Goal: Transaction & Acquisition: Purchase product/service

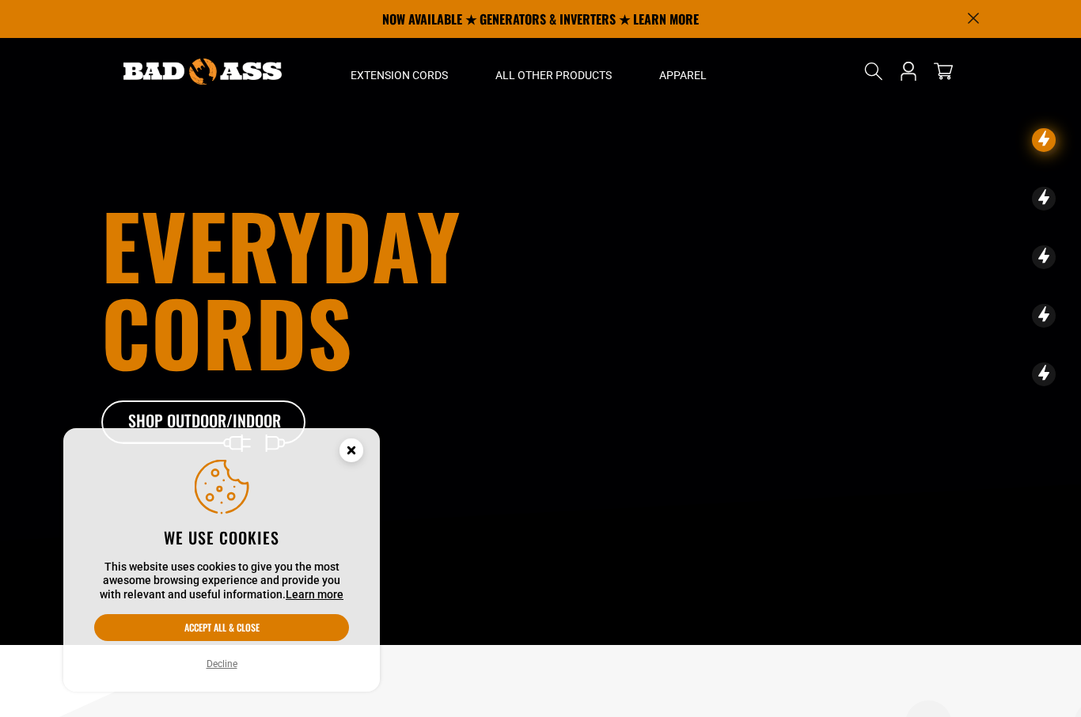
click at [358, 459] on circle "Cookie Consent" at bounding box center [351, 450] width 24 height 24
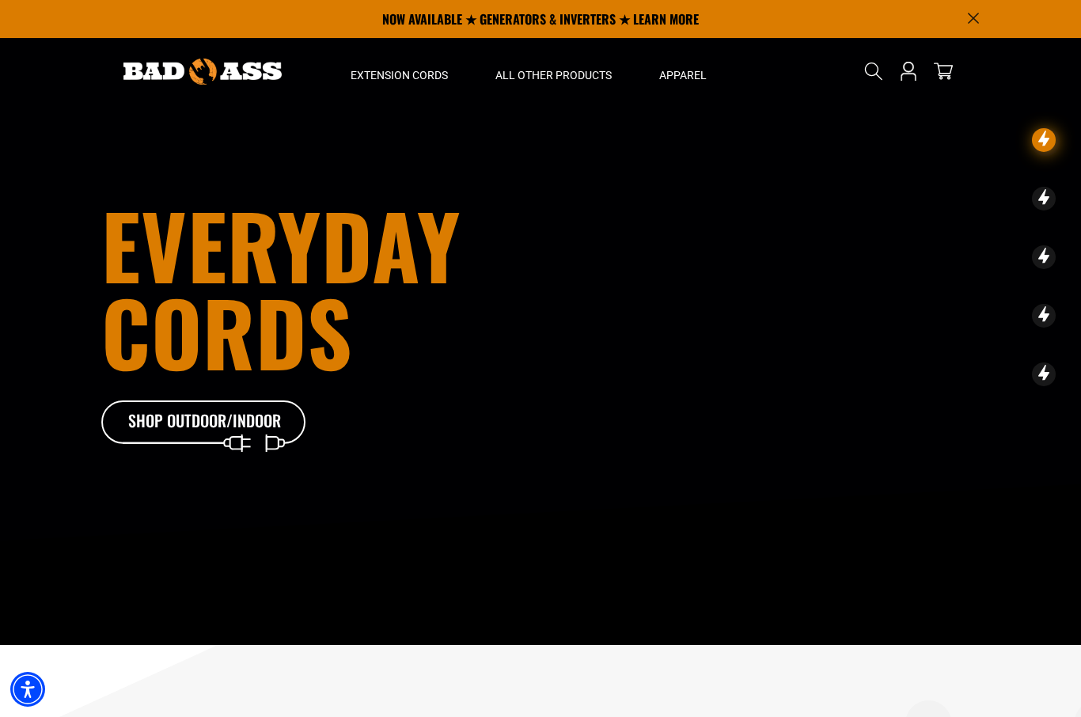
click at [425, 87] on div "All Extension Cords General Purpose Outdoor Indoor" at bounding box center [399, 271] width 145 height 372
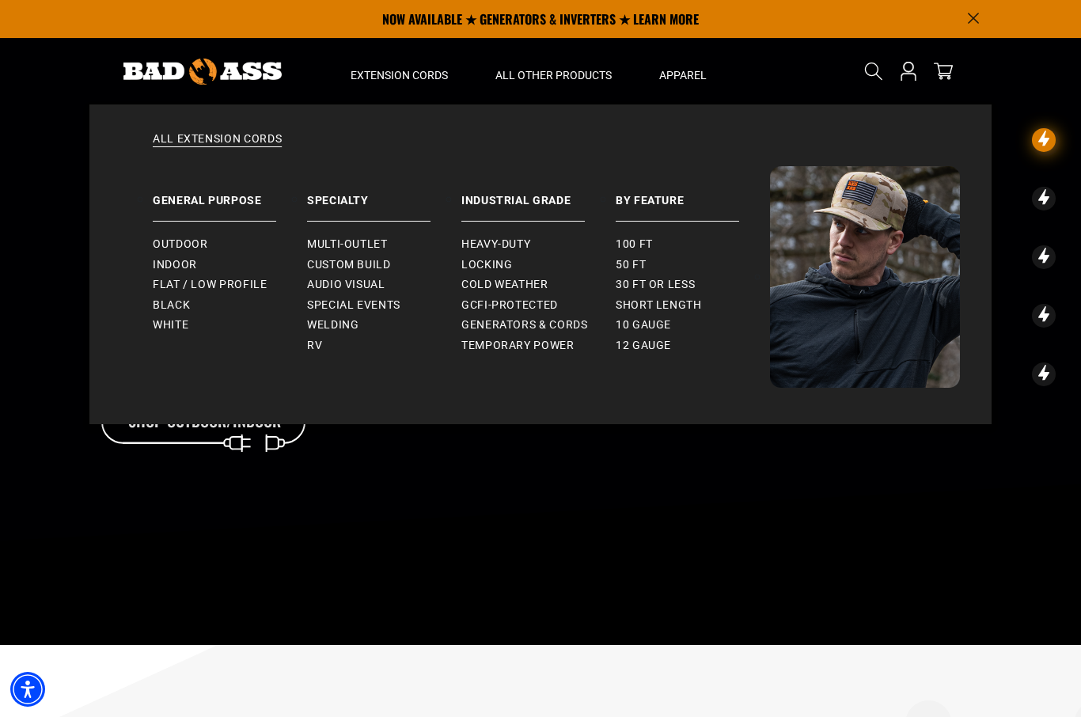
click at [205, 248] on span "Outdoor" at bounding box center [180, 244] width 55 height 14
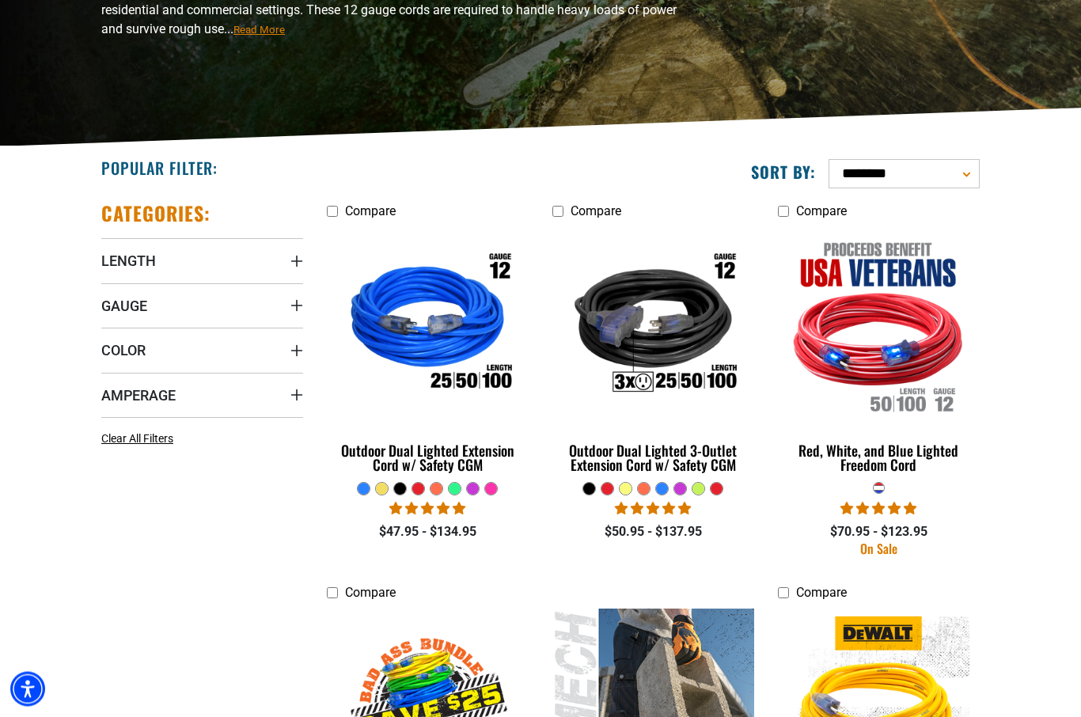
scroll to position [255, 0]
click at [680, 476] on link "Outdoor Dual Lighted 3-Outlet Extension Cord w/ Safety CGM" at bounding box center [653, 353] width 202 height 255
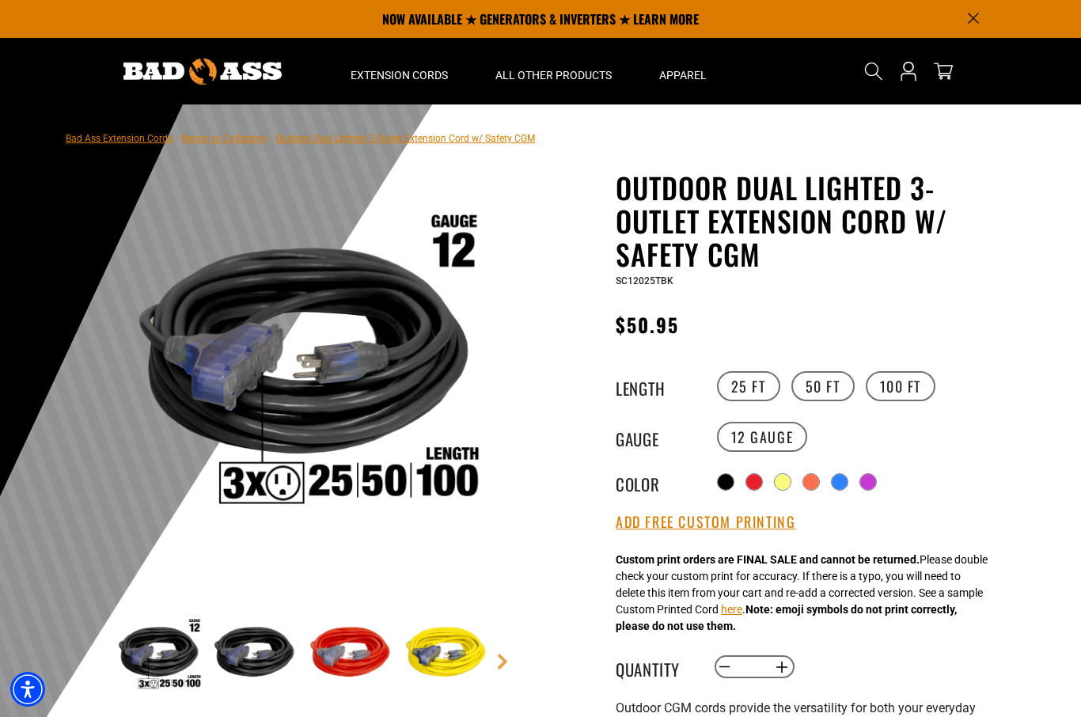
click at [906, 390] on label "100 FT" at bounding box center [901, 386] width 70 height 30
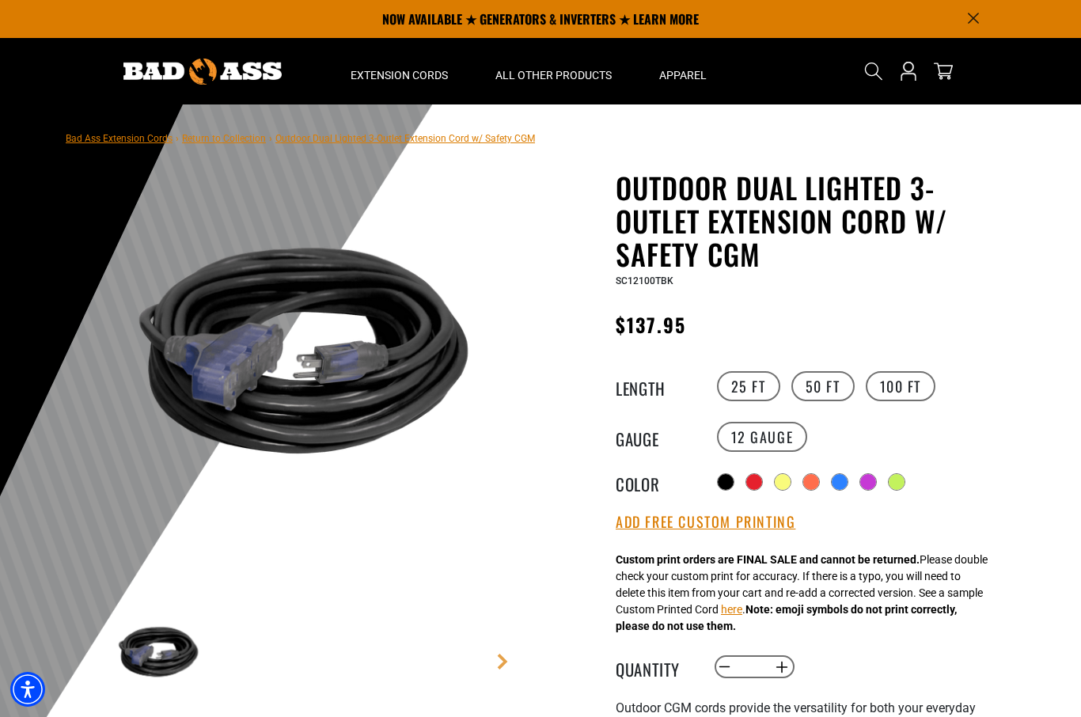
click at [897, 484] on div at bounding box center [897, 482] width 16 height 16
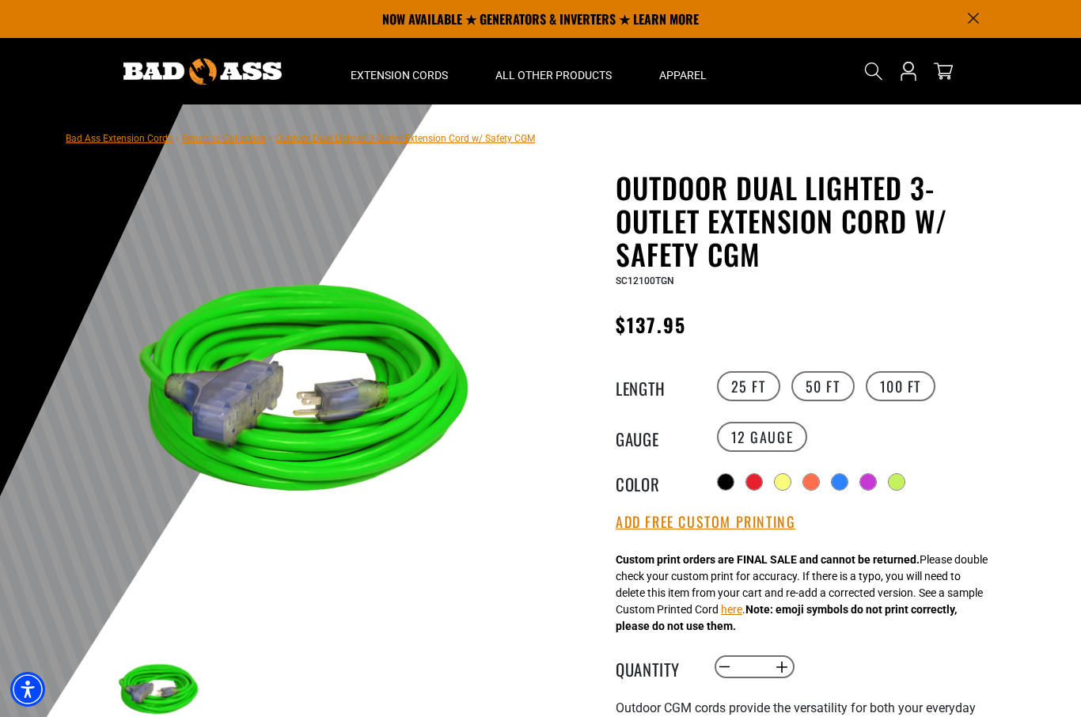
click at [857, 495] on div "Radio button Radio button Radio button Radio button Radio button Radio button R…" at bounding box center [858, 481] width 291 height 25
click at [863, 486] on div at bounding box center [868, 482] width 16 height 16
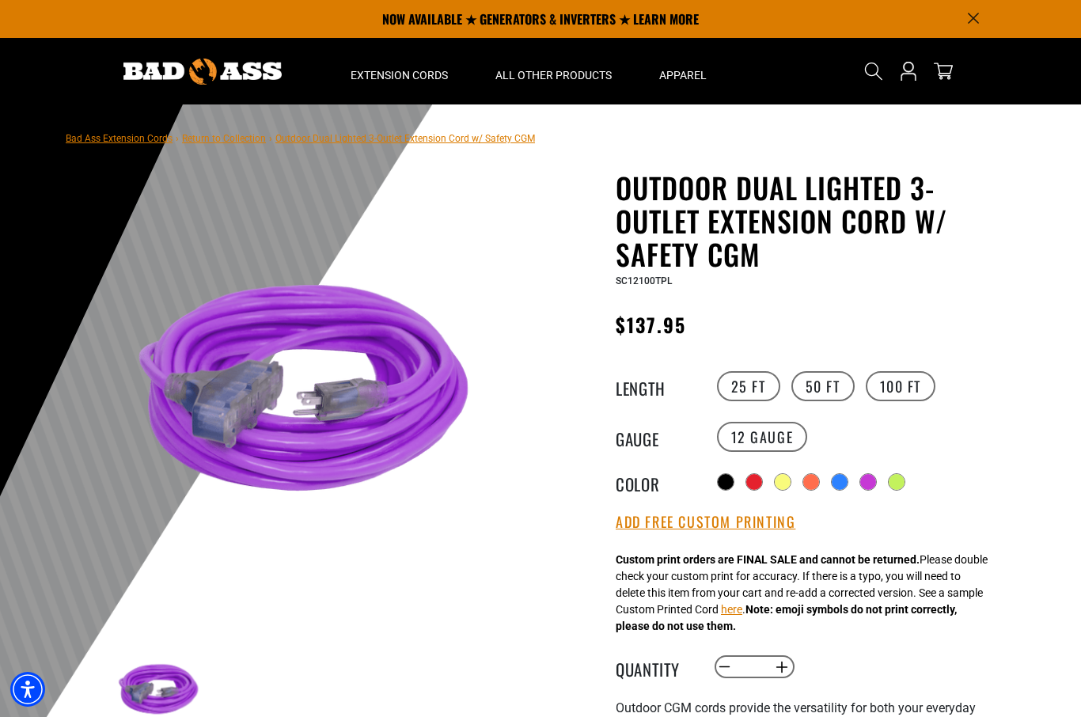
click at [832, 487] on div at bounding box center [840, 482] width 16 height 16
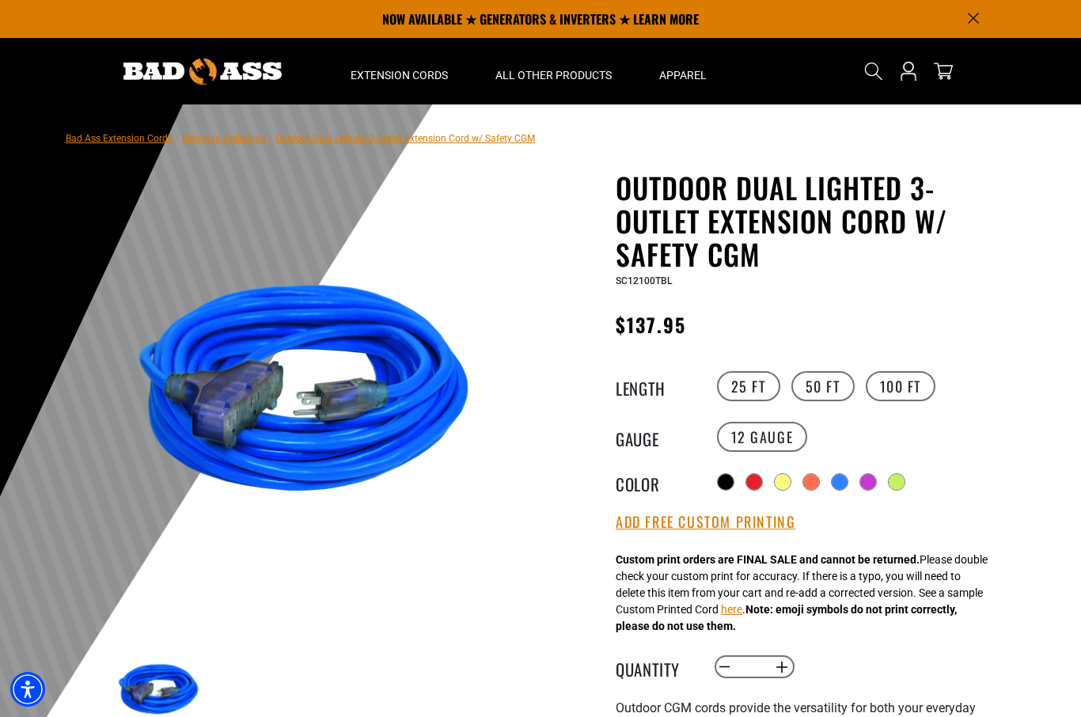
click at [788, 482] on div at bounding box center [783, 482] width 16 height 16
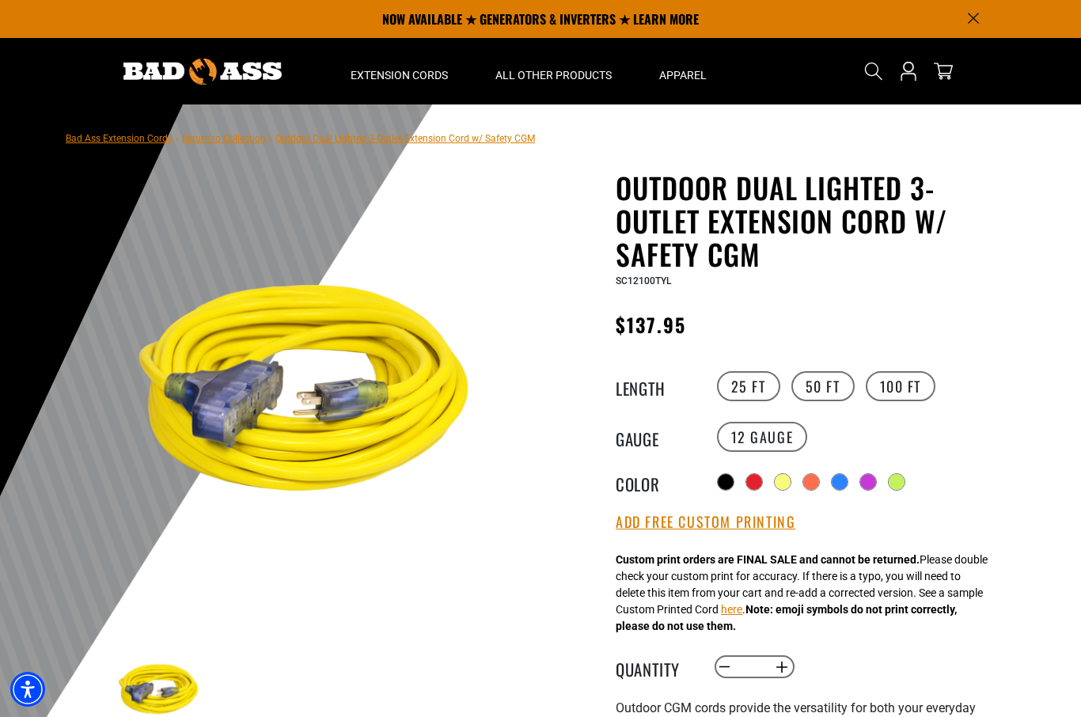
click at [747, 483] on div at bounding box center [754, 482] width 16 height 16
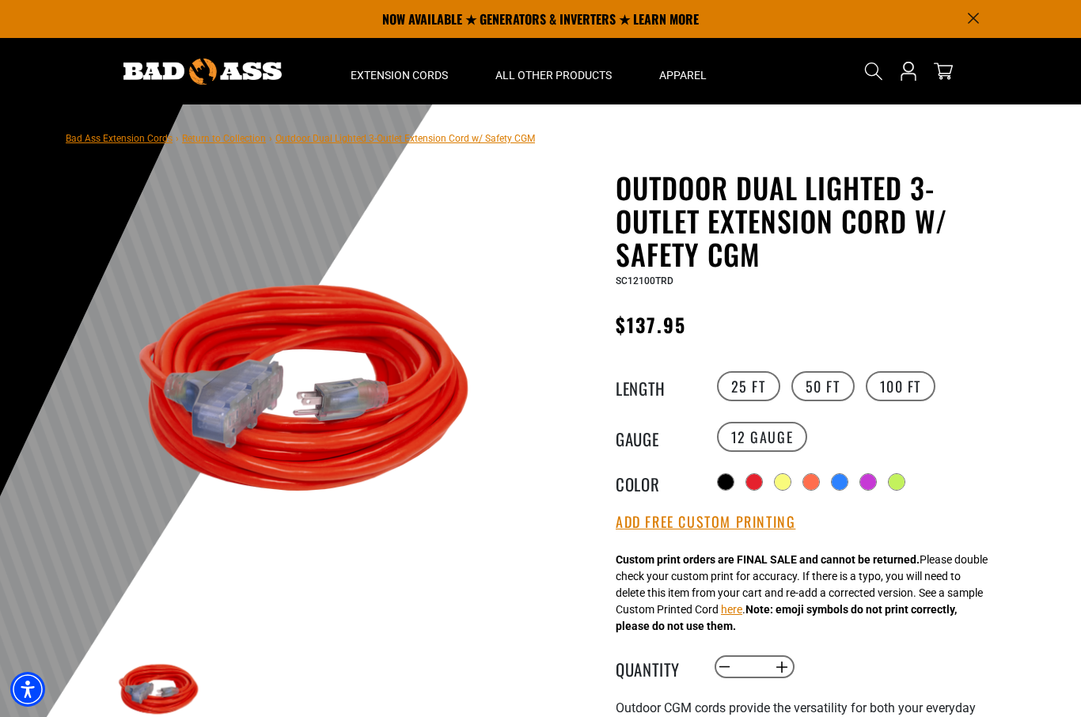
click at [809, 487] on div at bounding box center [811, 482] width 16 height 16
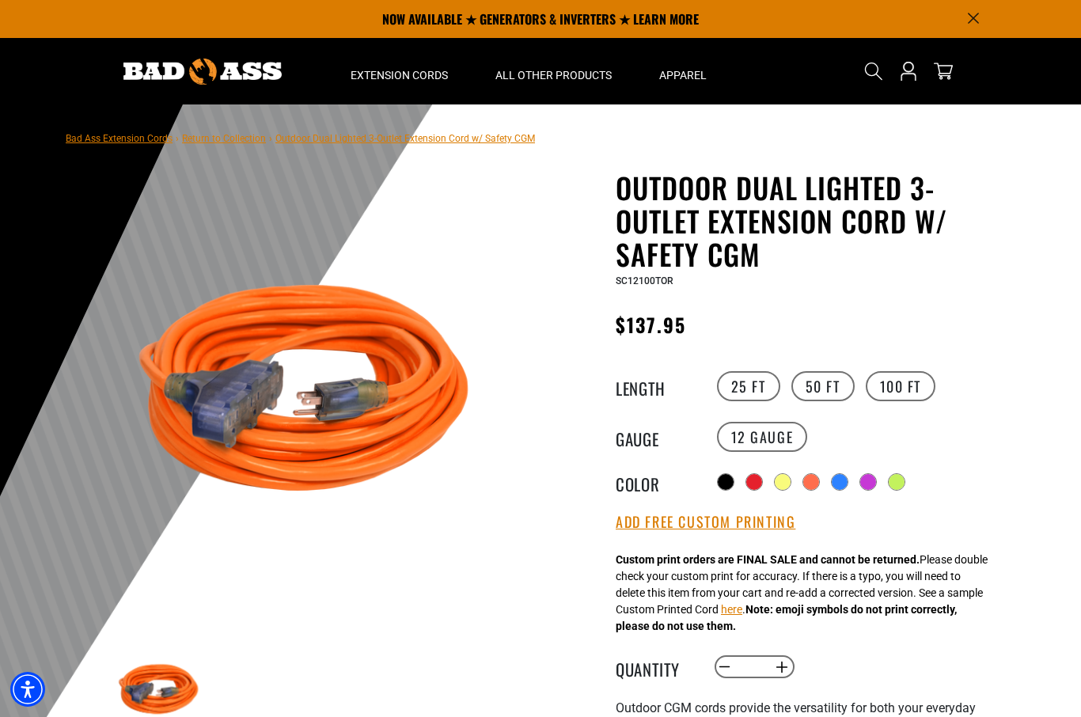
click at [843, 484] on div at bounding box center [840, 482] width 16 height 16
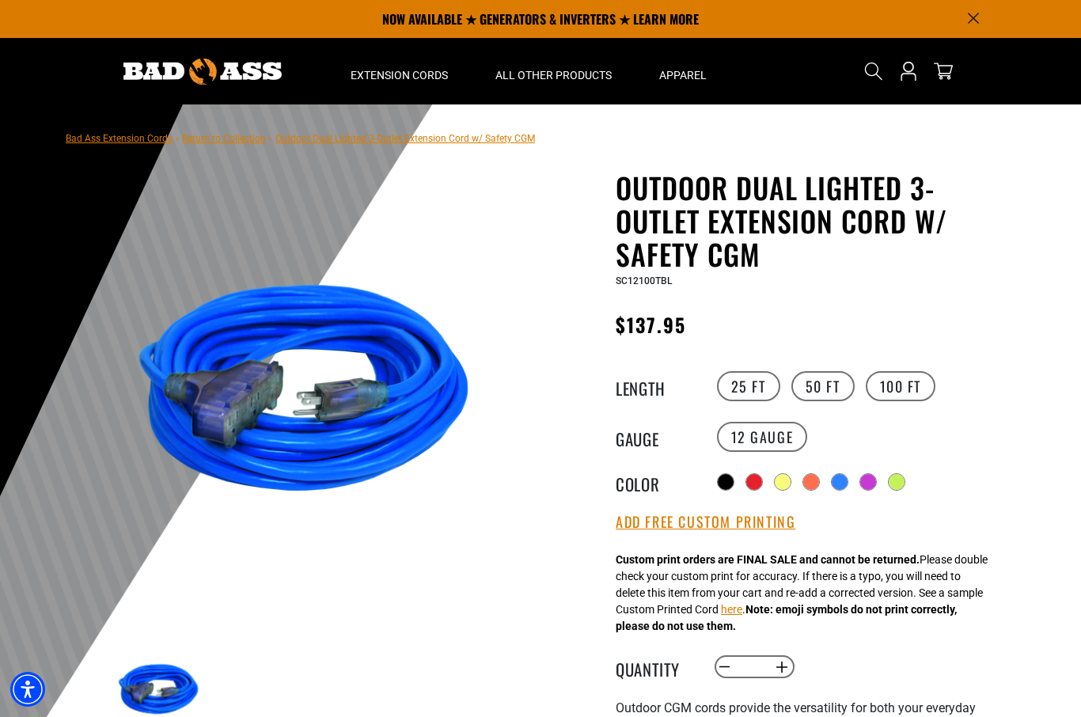
click at [901, 75] on icon "Open this option" at bounding box center [907, 78] width 15 height 8
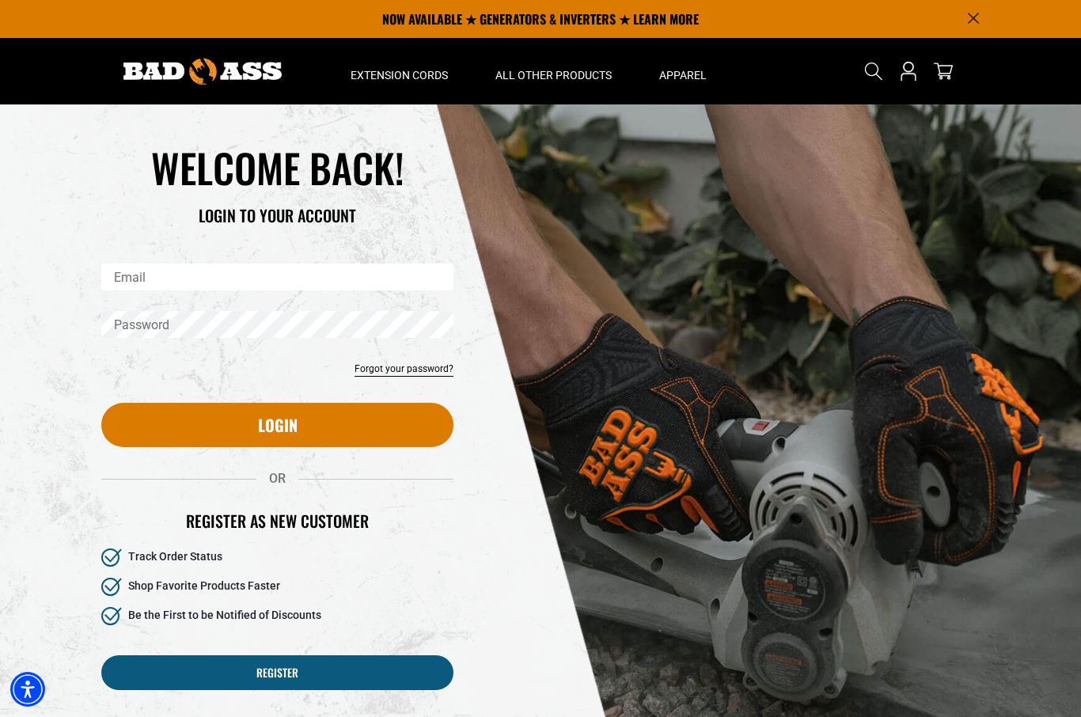
click at [332, 289] on input "Email" at bounding box center [277, 276] width 352 height 27
type input "**********"
click at [487, 305] on div "Reset your password Email Submit Cancel WELCOME BACK! OR" at bounding box center [540, 425] width 902 height 643
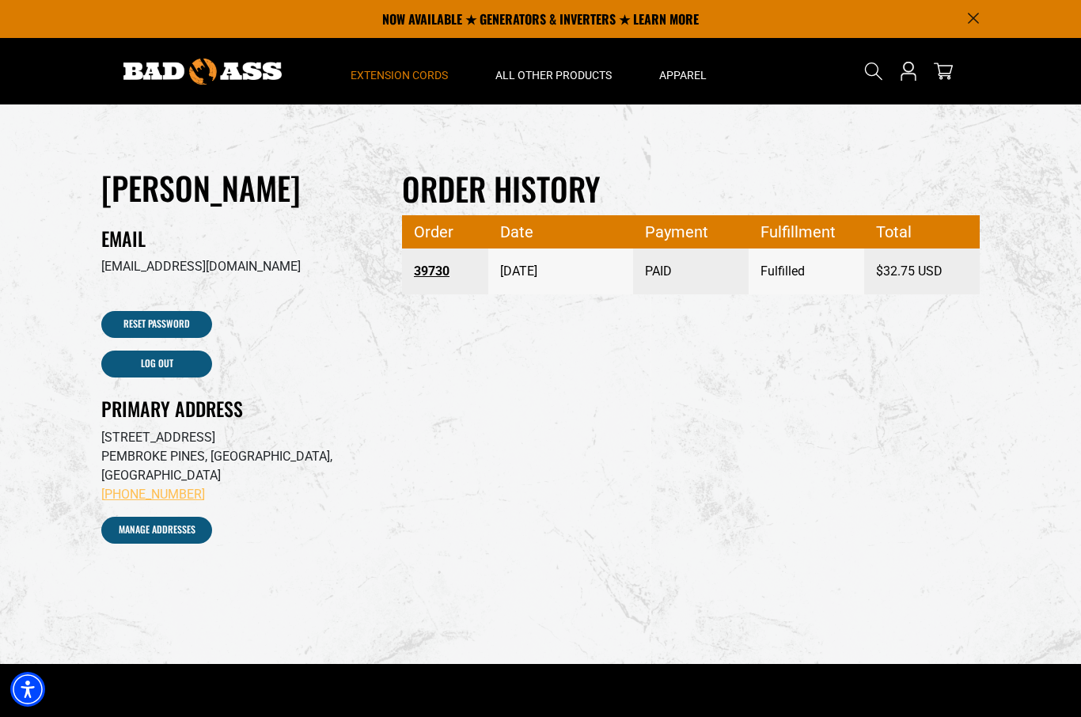
click at [389, 75] on span "Extension Cords" at bounding box center [399, 75] width 97 height 14
click at [396, 74] on span "Extension Cords" at bounding box center [399, 75] width 97 height 14
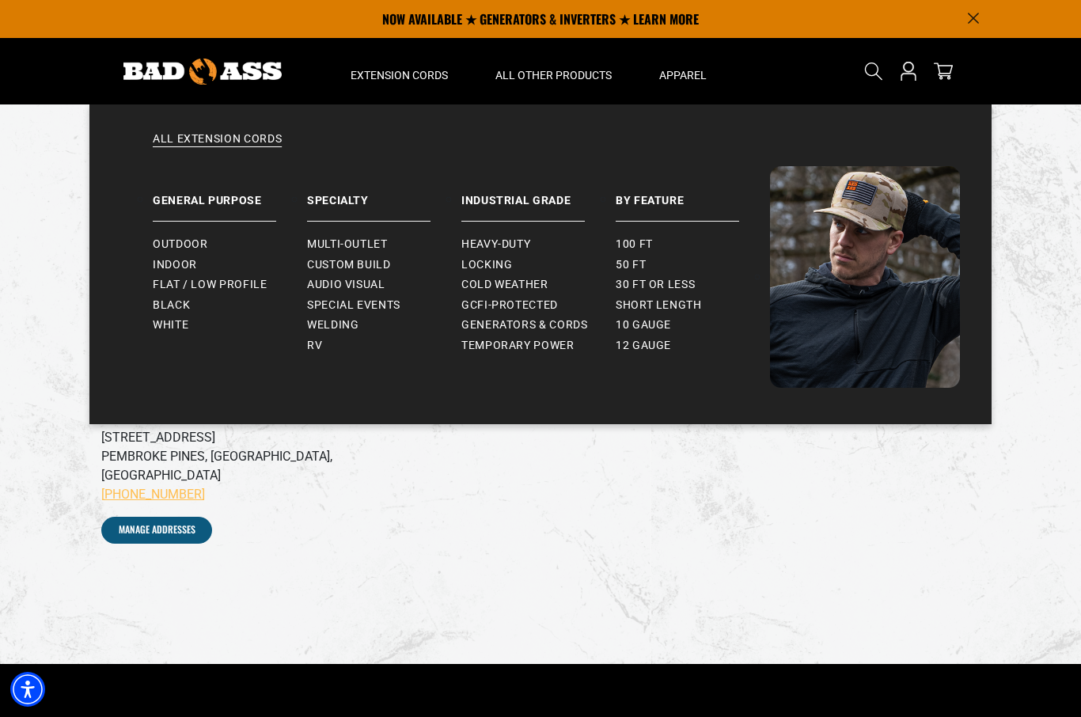
click at [194, 244] on span "Outdoor" at bounding box center [180, 244] width 55 height 14
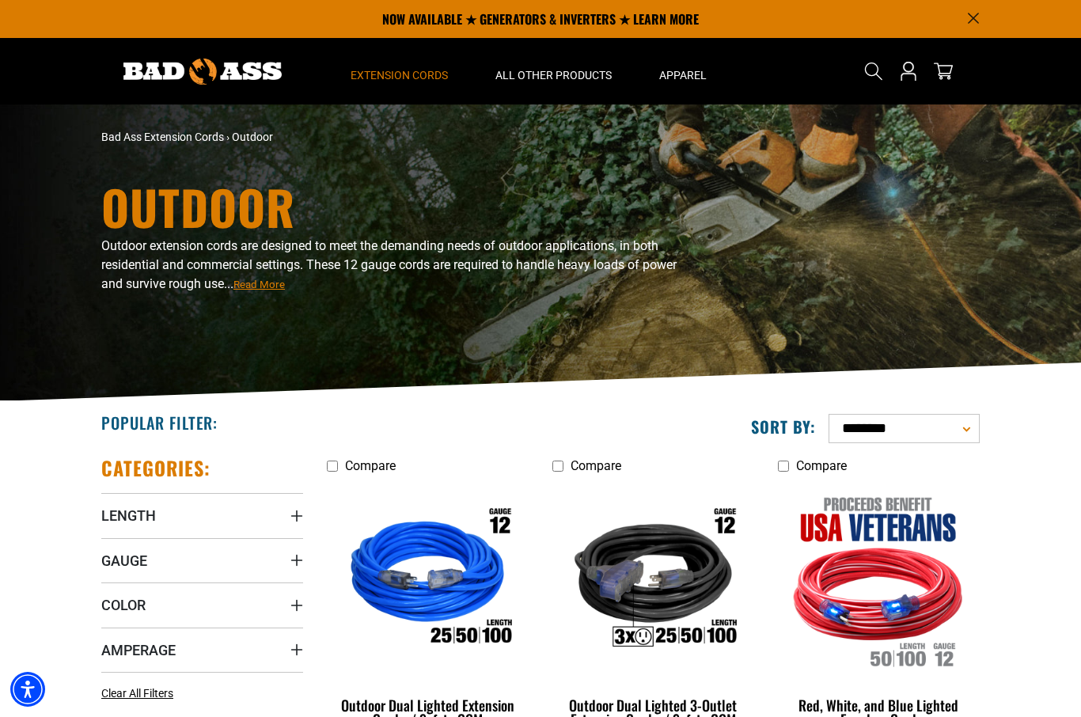
click at [423, 81] on span "Extension Cords" at bounding box center [399, 75] width 97 height 14
click at [404, 81] on span "Extension Cords" at bounding box center [399, 75] width 97 height 14
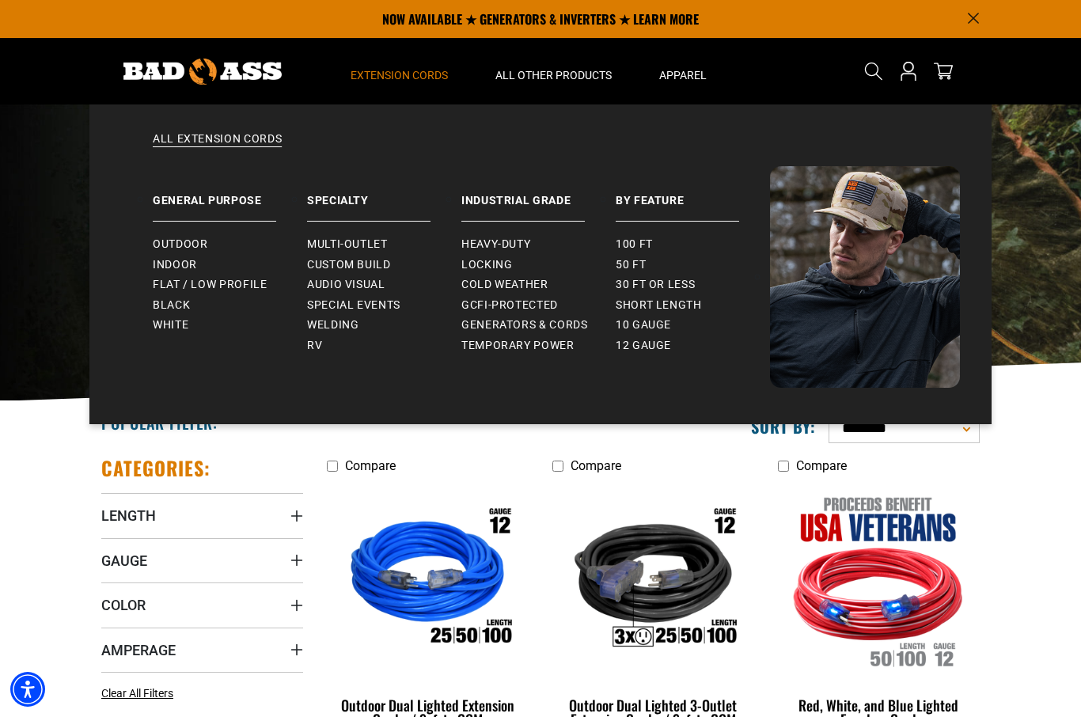
click at [194, 267] on span "Indoor" at bounding box center [175, 265] width 44 height 14
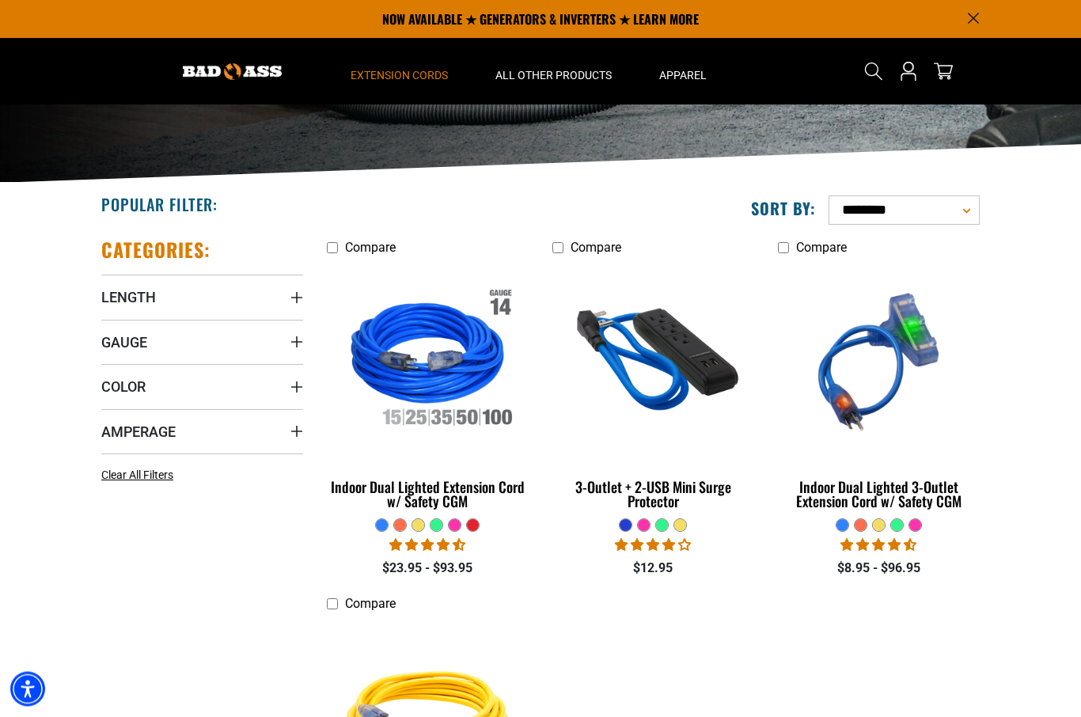
scroll to position [218, 0]
click at [905, 500] on div "Indoor Dual Lighted 3-Outlet Extension Cord w/ Safety CGM" at bounding box center [879, 494] width 202 height 28
click at [926, 480] on div "Indoor Dual Lighted 3-Outlet Extension Cord w/ Safety CGM" at bounding box center [879, 494] width 202 height 28
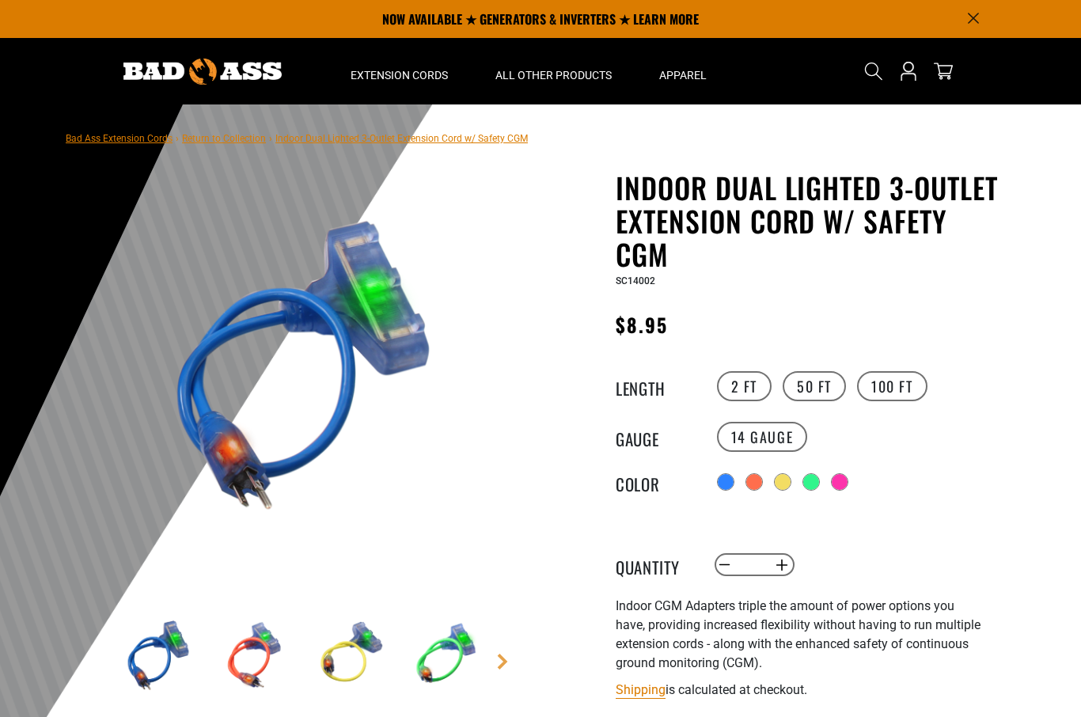
click at [900, 389] on label "100 FT" at bounding box center [892, 386] width 70 height 30
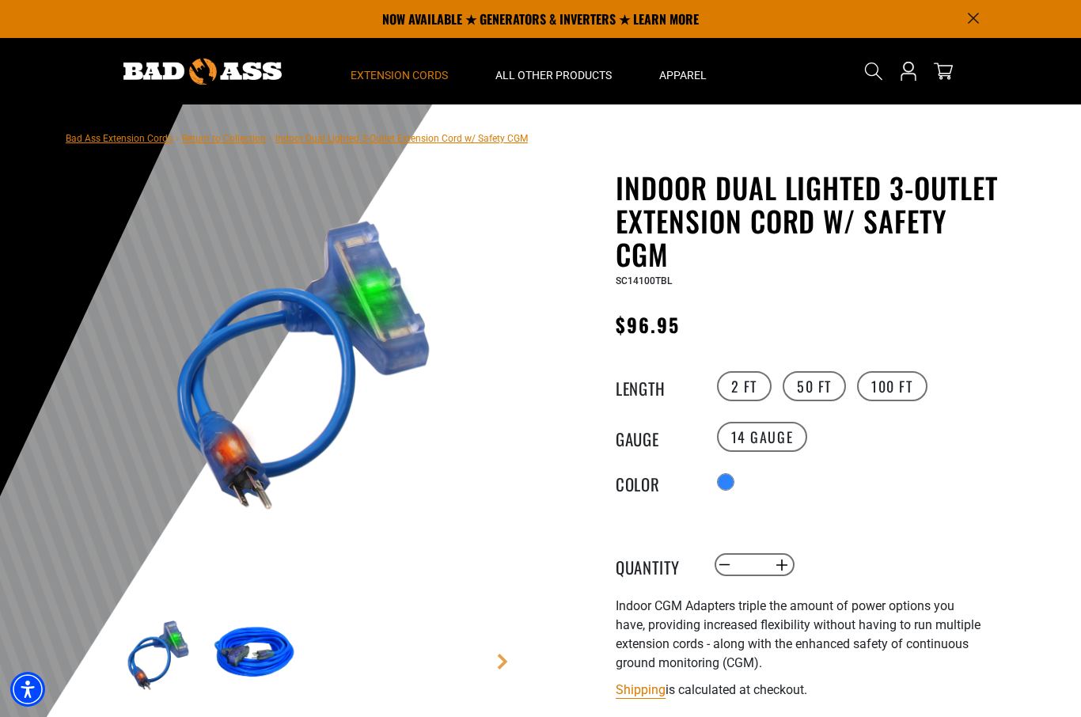
click at [407, 83] on summary "Extension Cords" at bounding box center [399, 71] width 145 height 66
click at [106, 141] on link "Bad Ass Extension Cords" at bounding box center [119, 138] width 107 height 11
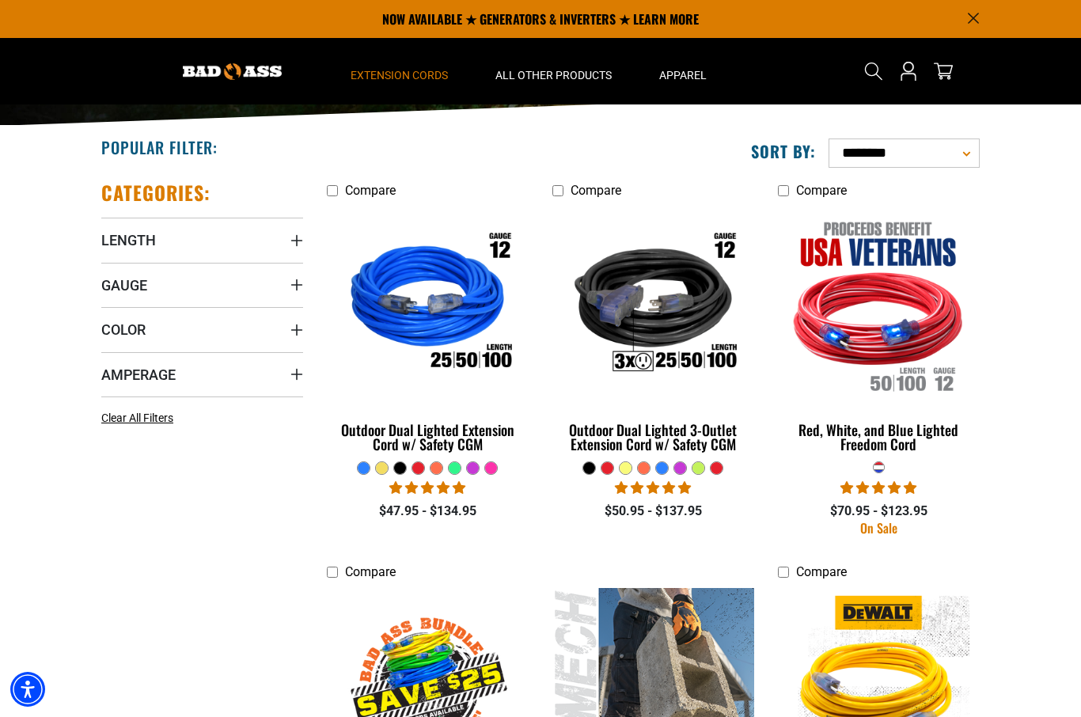
scroll to position [251, 0]
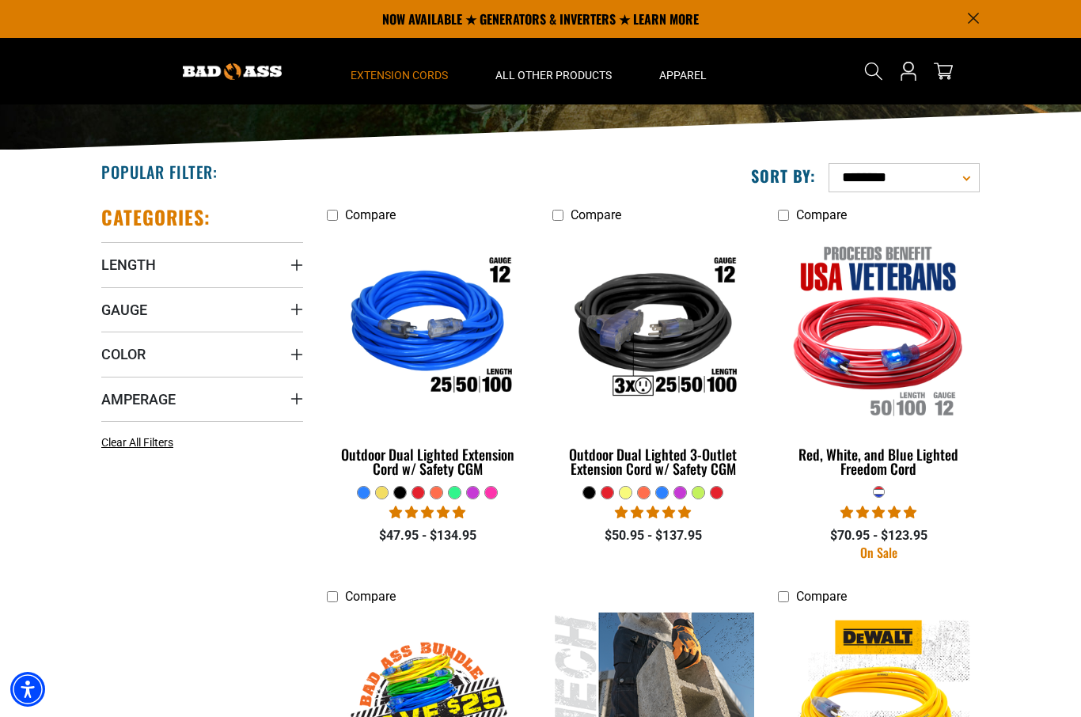
click at [704, 473] on div "Outdoor Dual Lighted 3-Outlet Extension Cord w/ Safety CGM" at bounding box center [653, 461] width 202 height 28
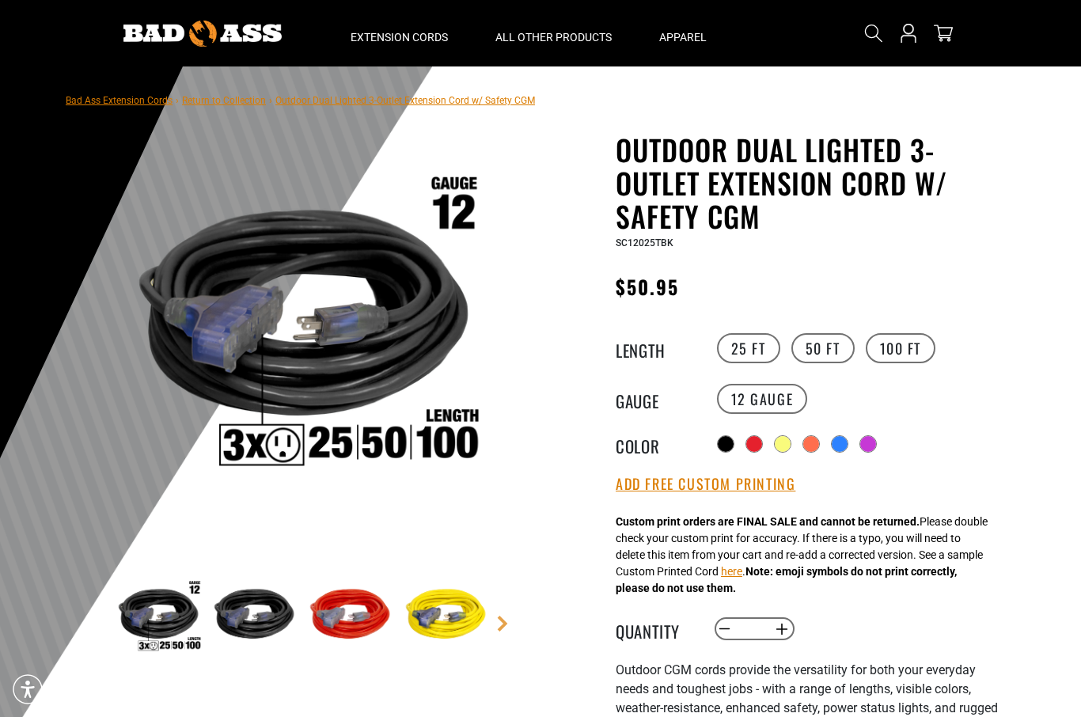
scroll to position [42, 0]
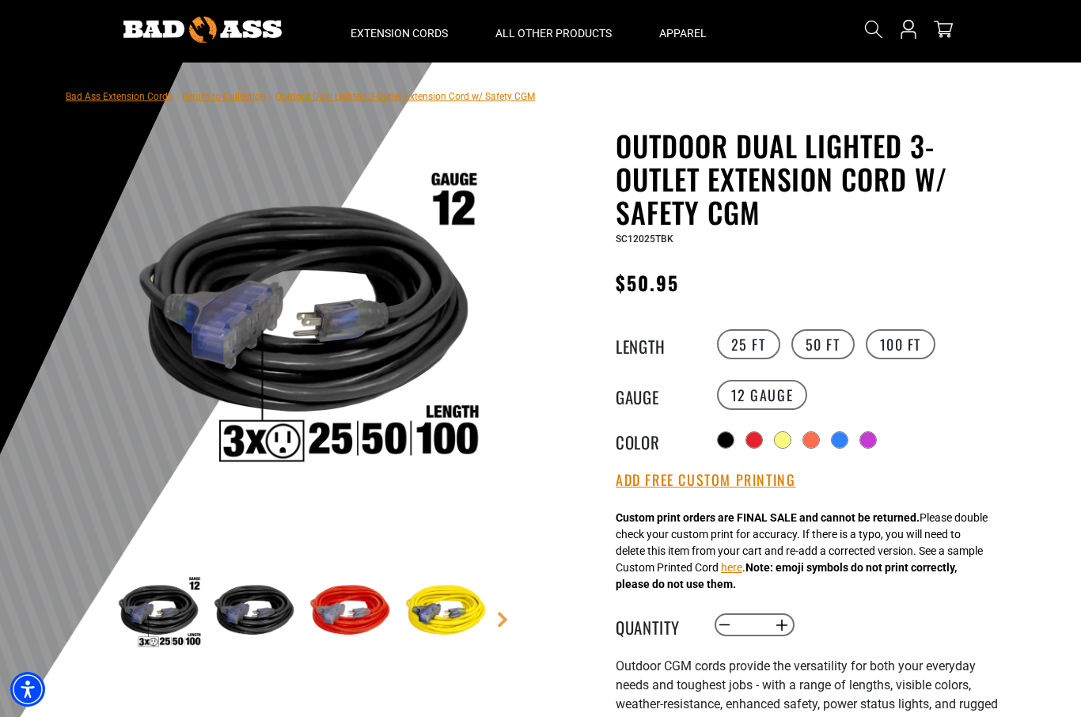
click at [904, 346] on label "100 FT" at bounding box center [901, 344] width 70 height 30
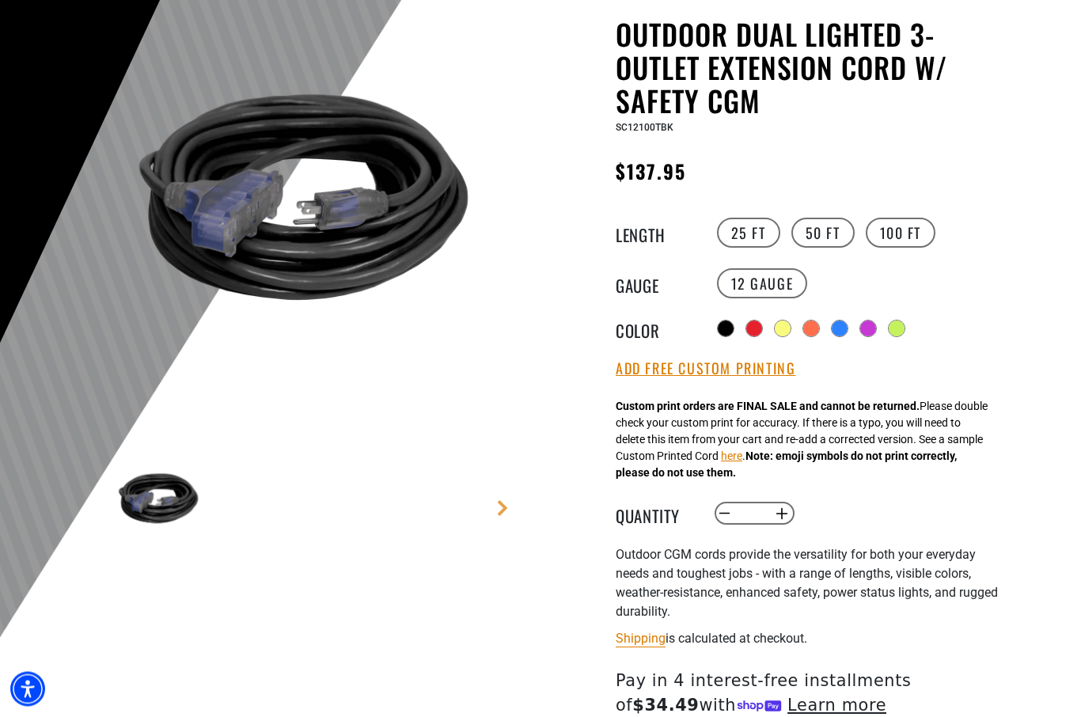
scroll to position [154, 0]
click at [806, 332] on div "Radio button Radio button Radio button Radio button Radio button Radio button R…" at bounding box center [858, 328] width 291 height 25
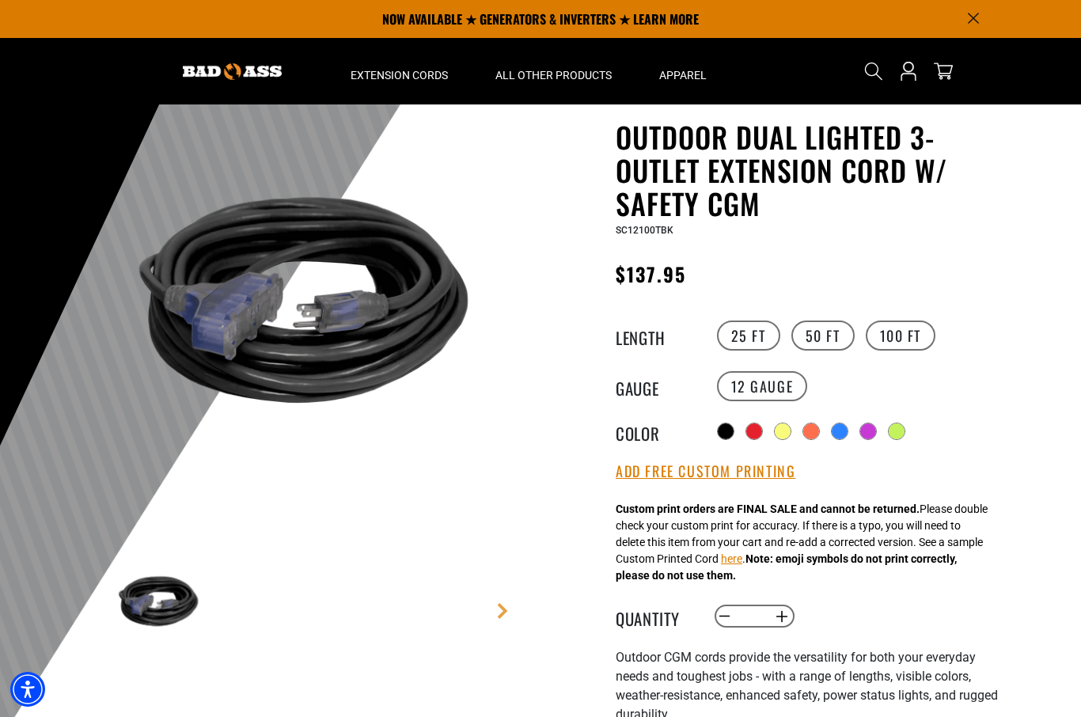
scroll to position [53, 0]
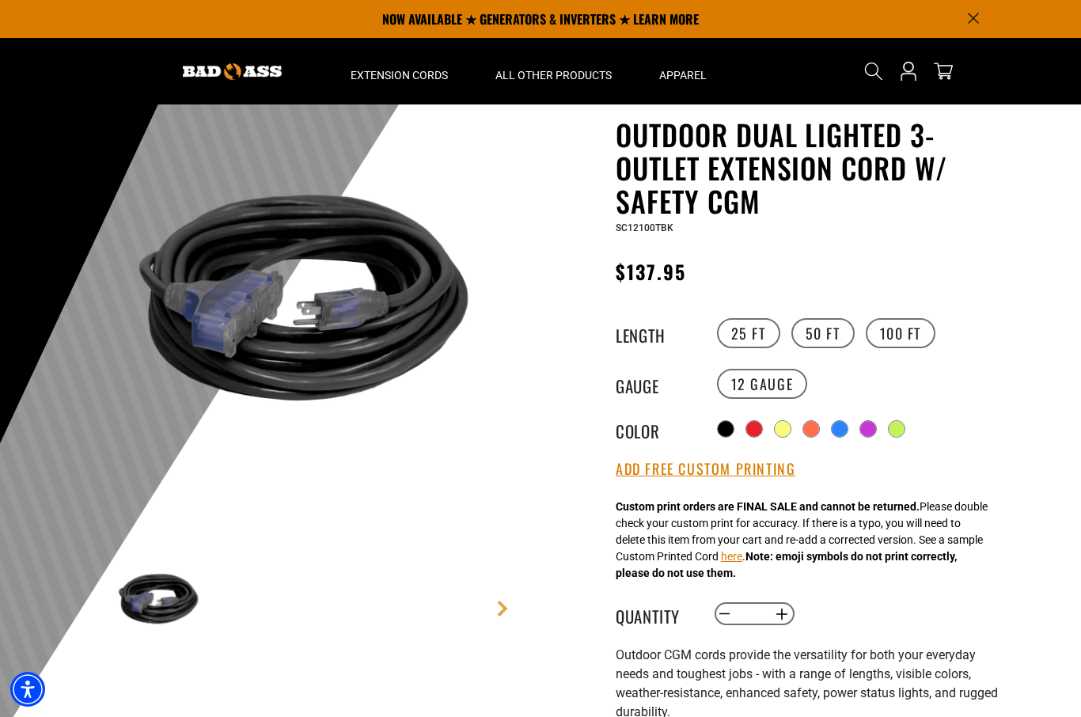
click at [819, 431] on div at bounding box center [811, 429] width 16 height 16
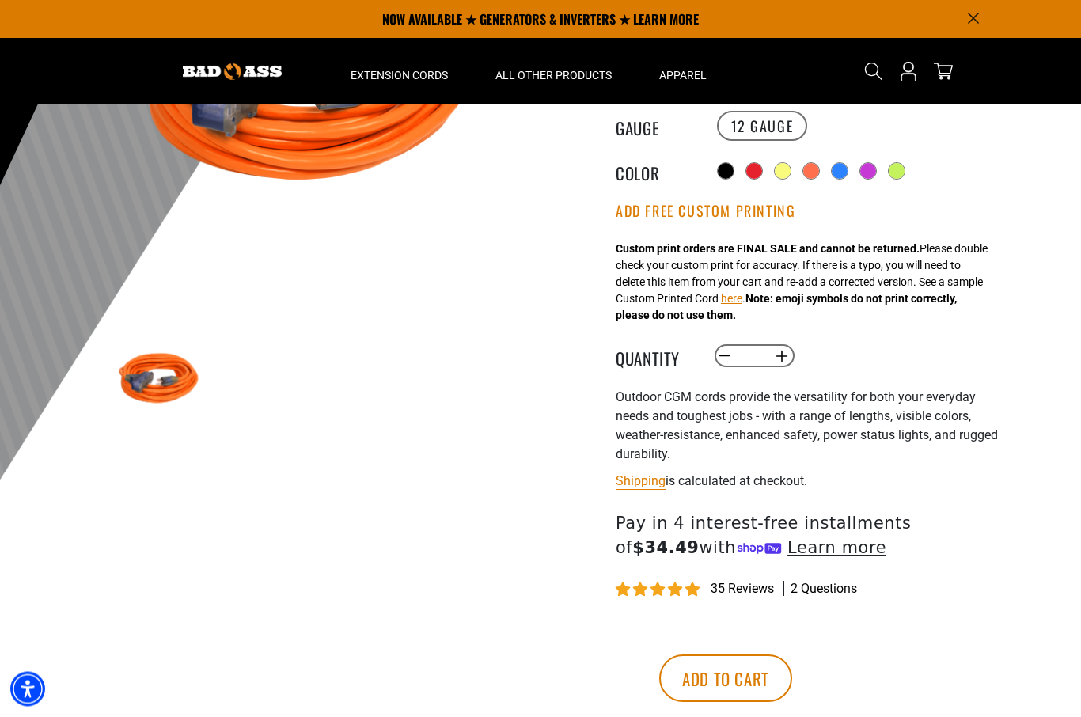
scroll to position [310, 0]
click at [742, 304] on button "here" at bounding box center [731, 299] width 21 height 17
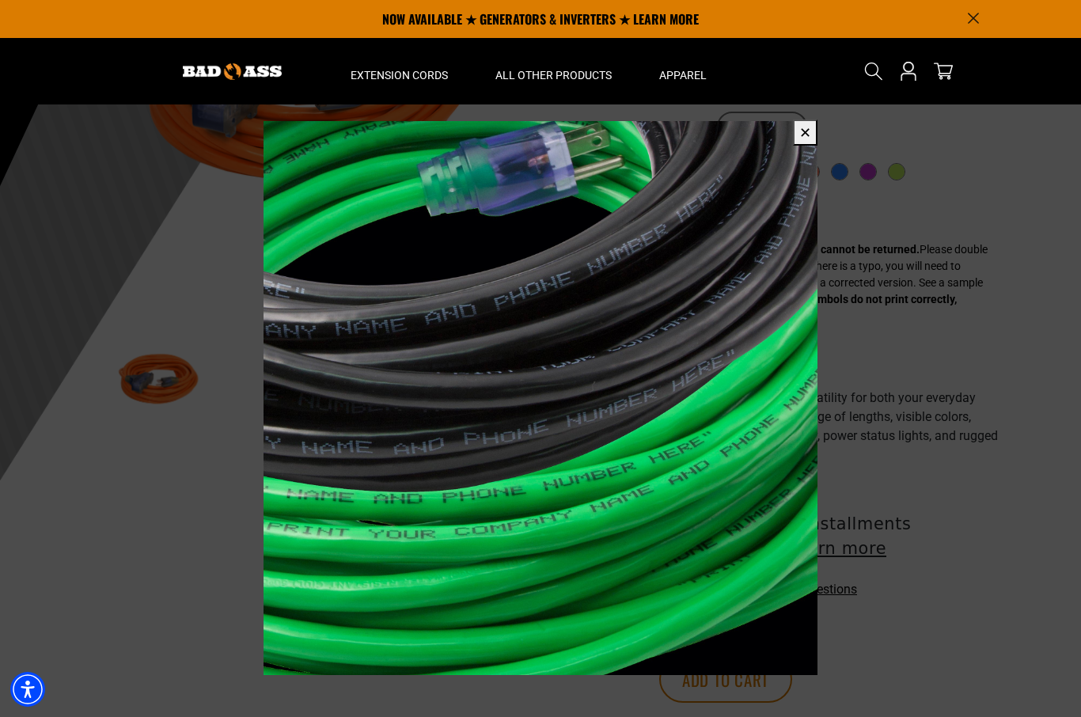
click at [1012, 191] on span at bounding box center [540, 358] width 1081 height 717
click at [1012, 293] on span at bounding box center [540, 358] width 1081 height 717
click at [802, 130] on button "✕" at bounding box center [805, 132] width 25 height 26
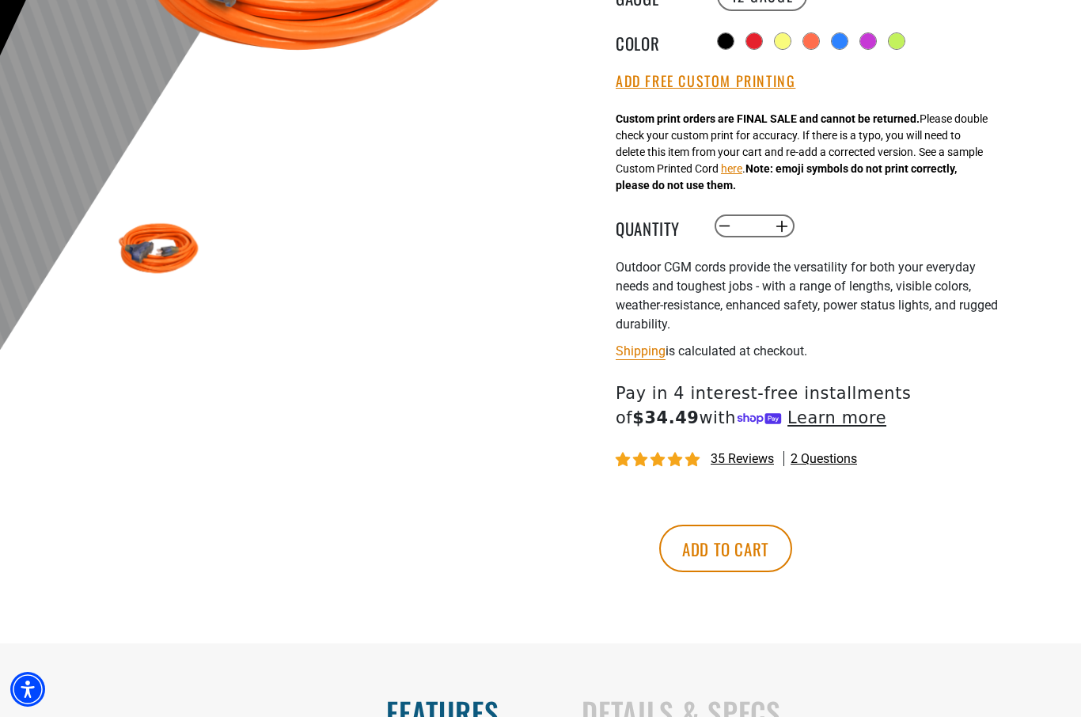
scroll to position [442, 0]
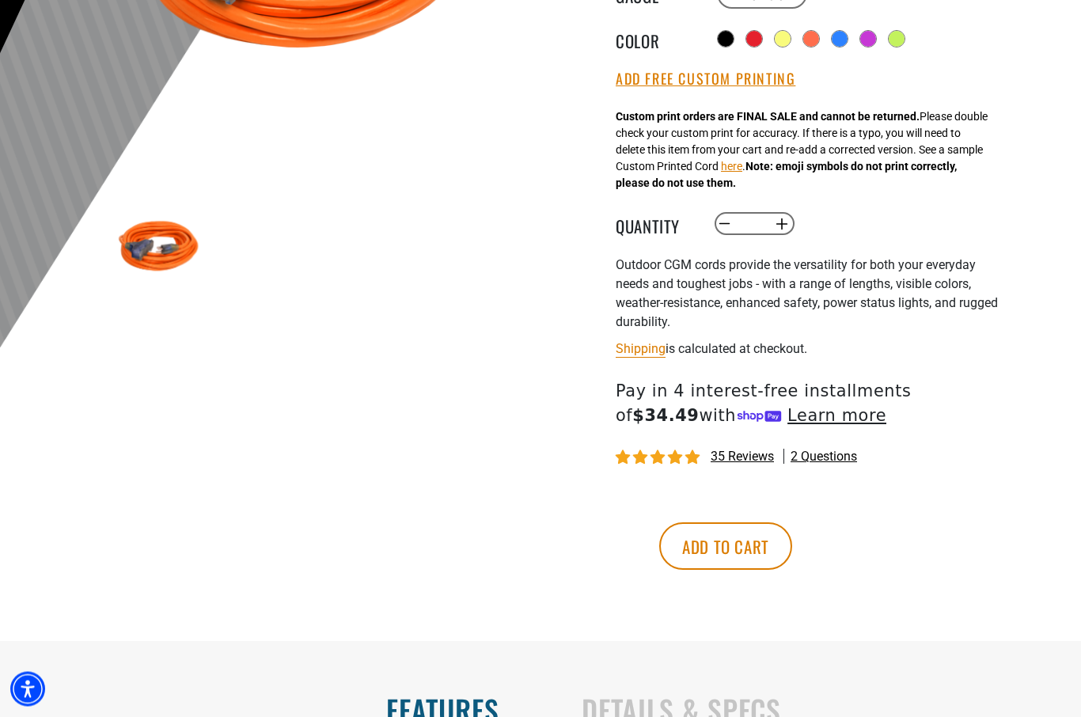
click at [792, 544] on button "Add to cart" at bounding box center [725, 546] width 133 height 47
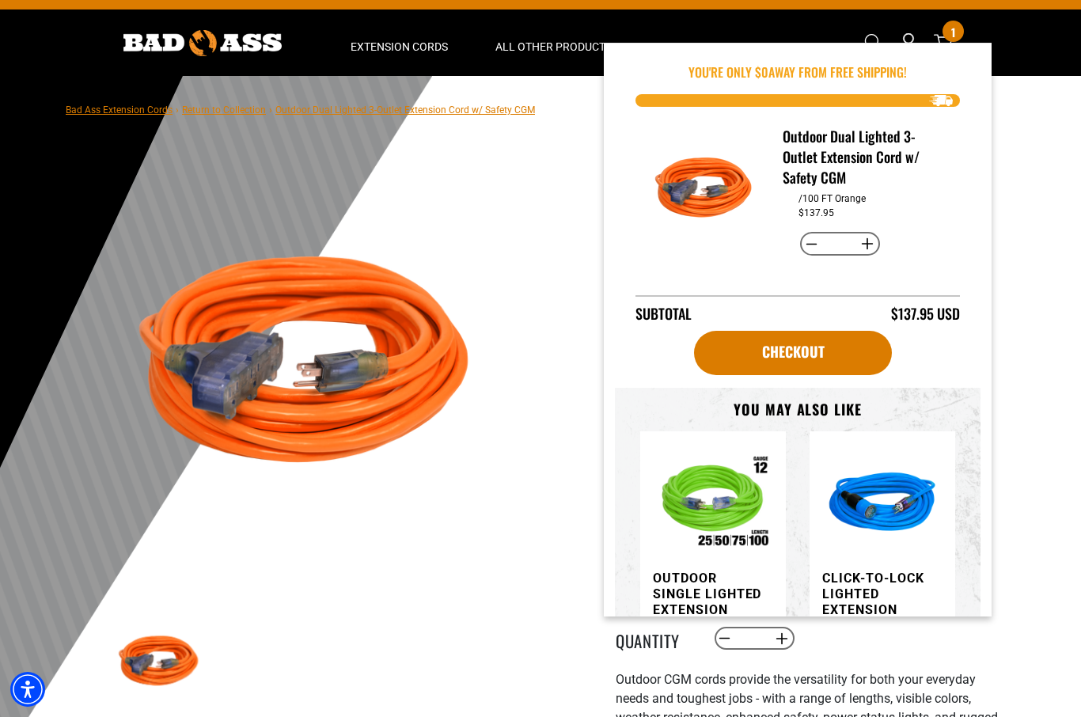
scroll to position [0, 0]
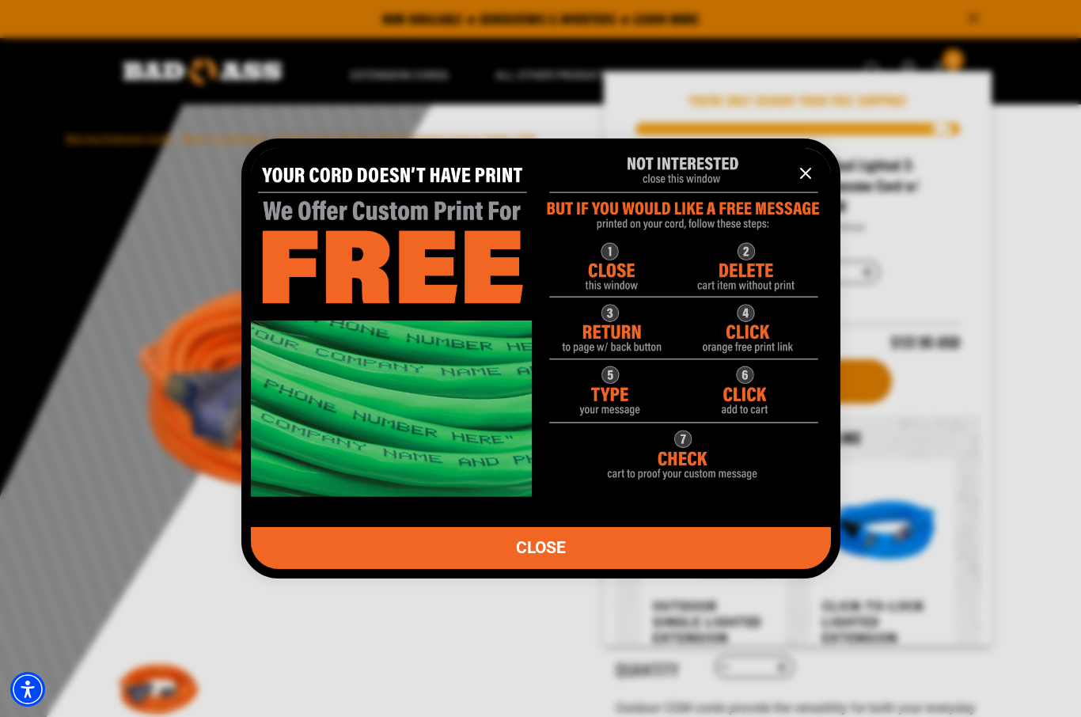
click at [798, 181] on icon "information" at bounding box center [805, 173] width 19 height 19
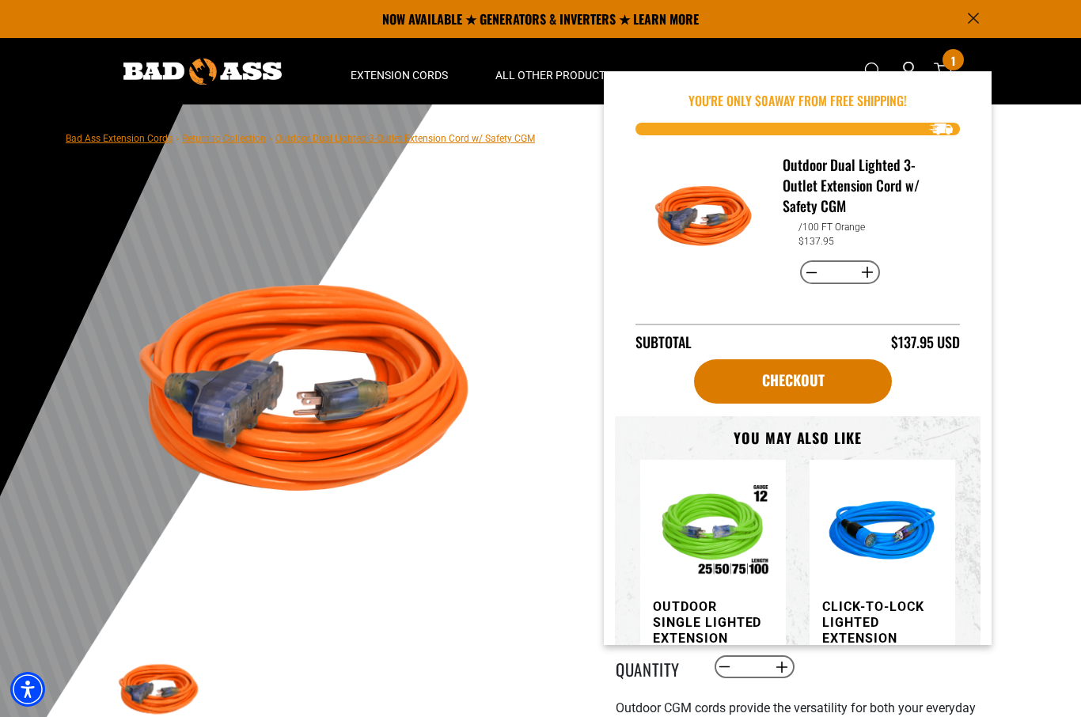
click at [521, 247] on main-product-gallery at bounding box center [303, 514] width 451 height 612
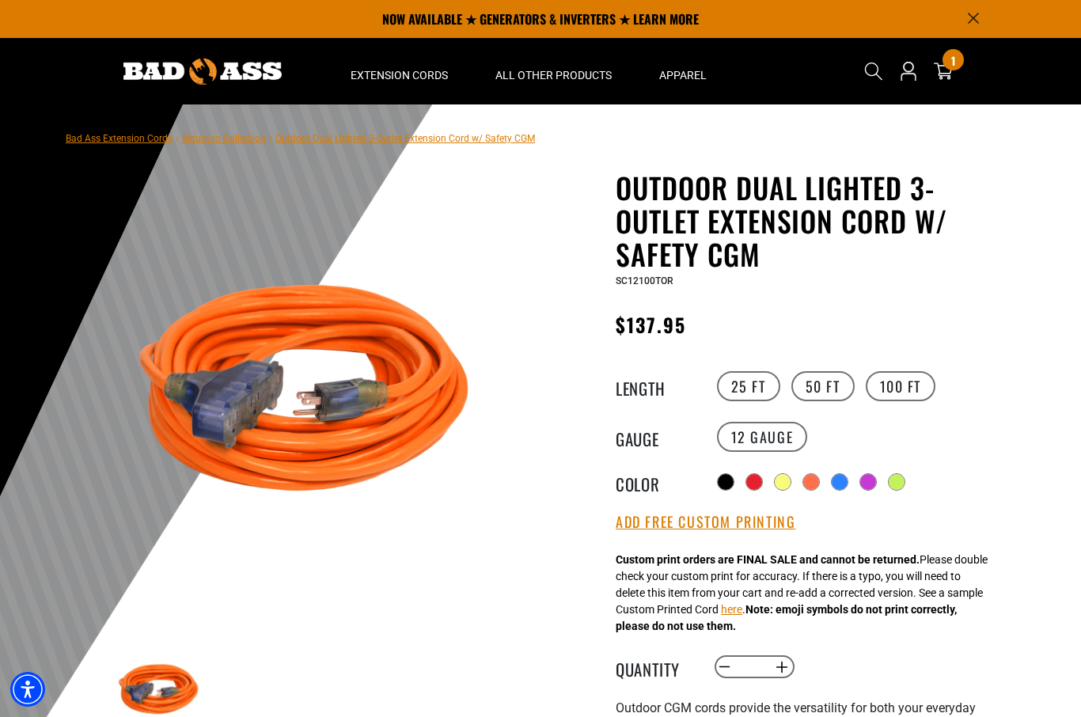
click at [836, 475] on div at bounding box center [840, 482] width 16 height 16
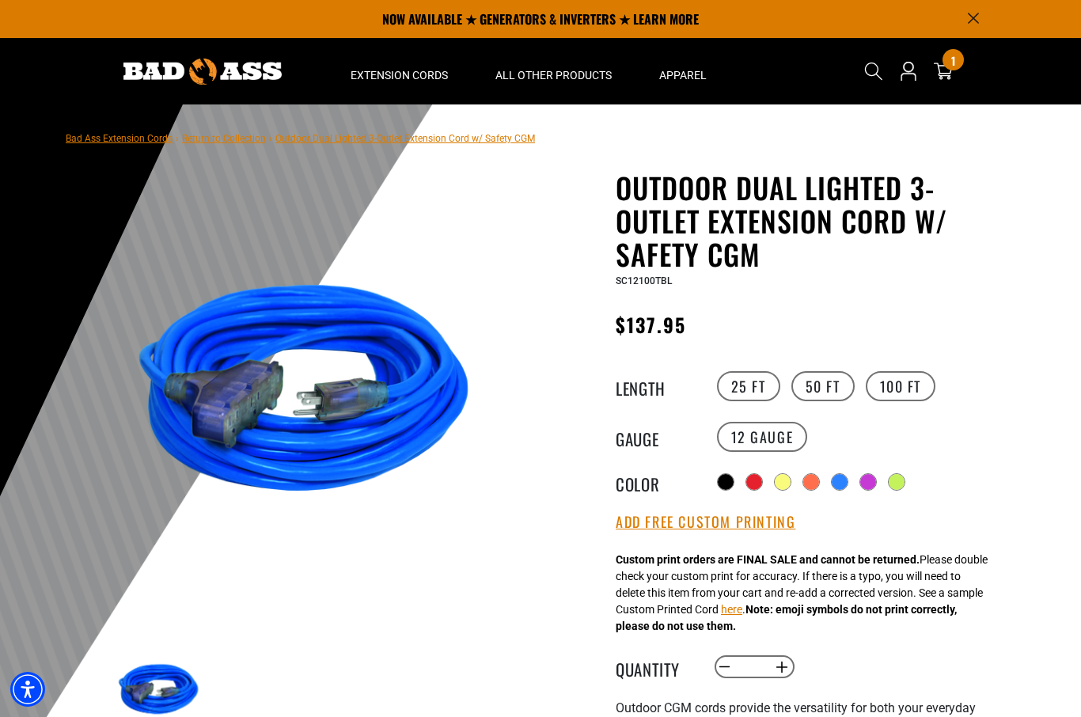
click at [867, 483] on div at bounding box center [868, 482] width 16 height 16
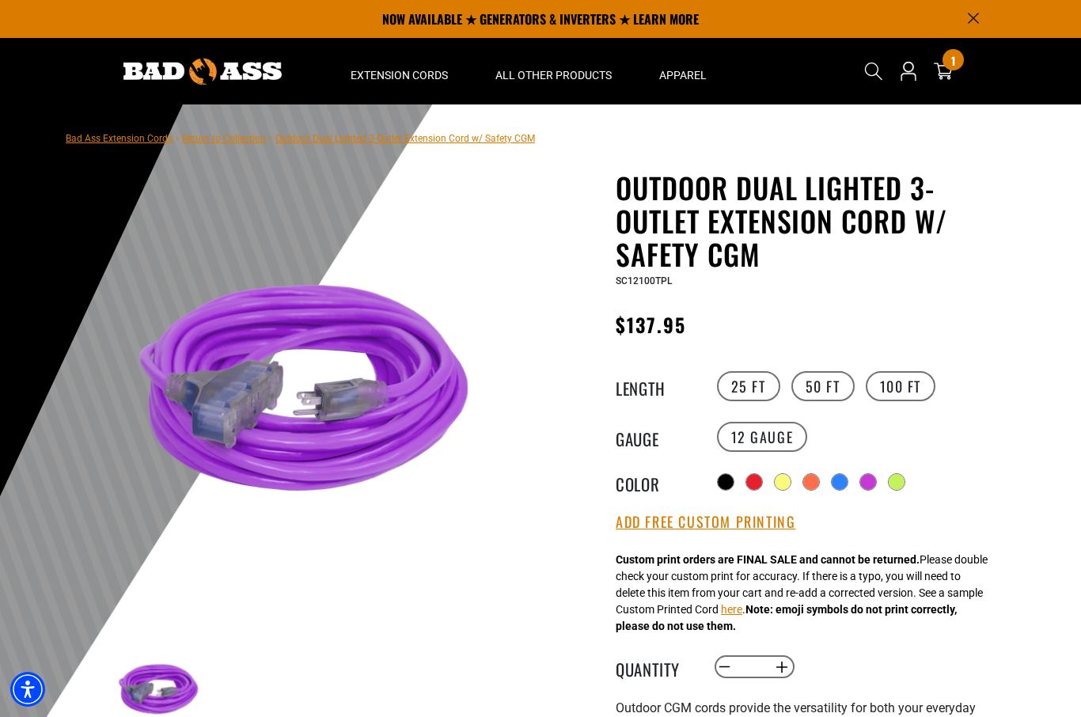
click at [831, 482] on label "Radio button" at bounding box center [839, 481] width 17 height 17
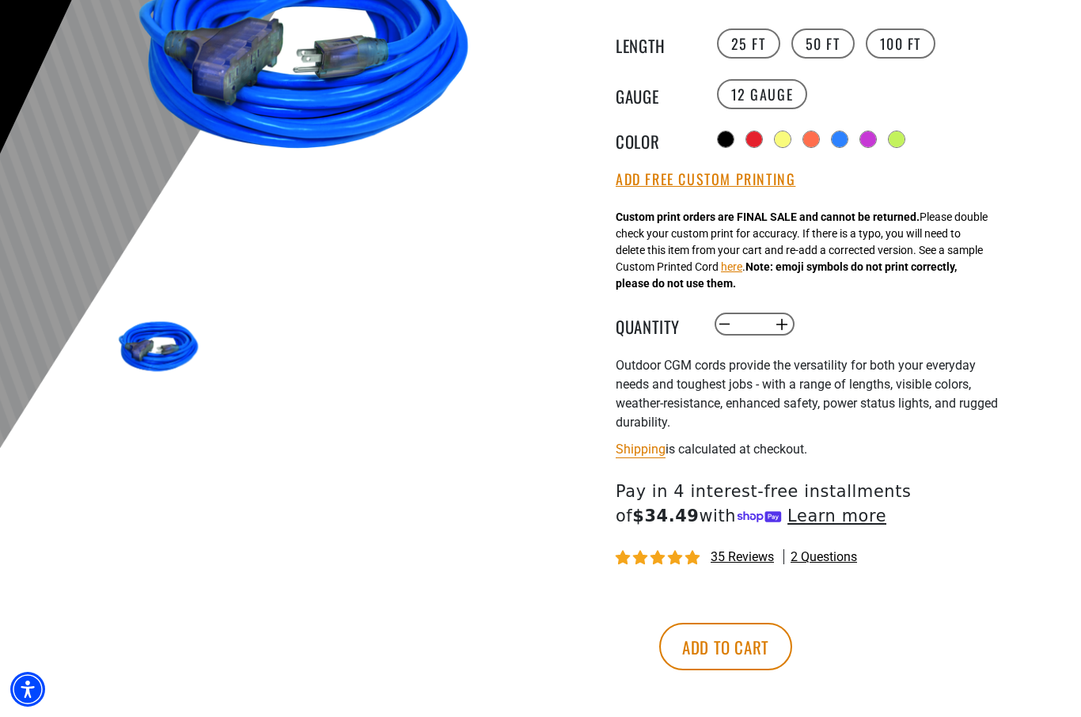
scroll to position [348, 0]
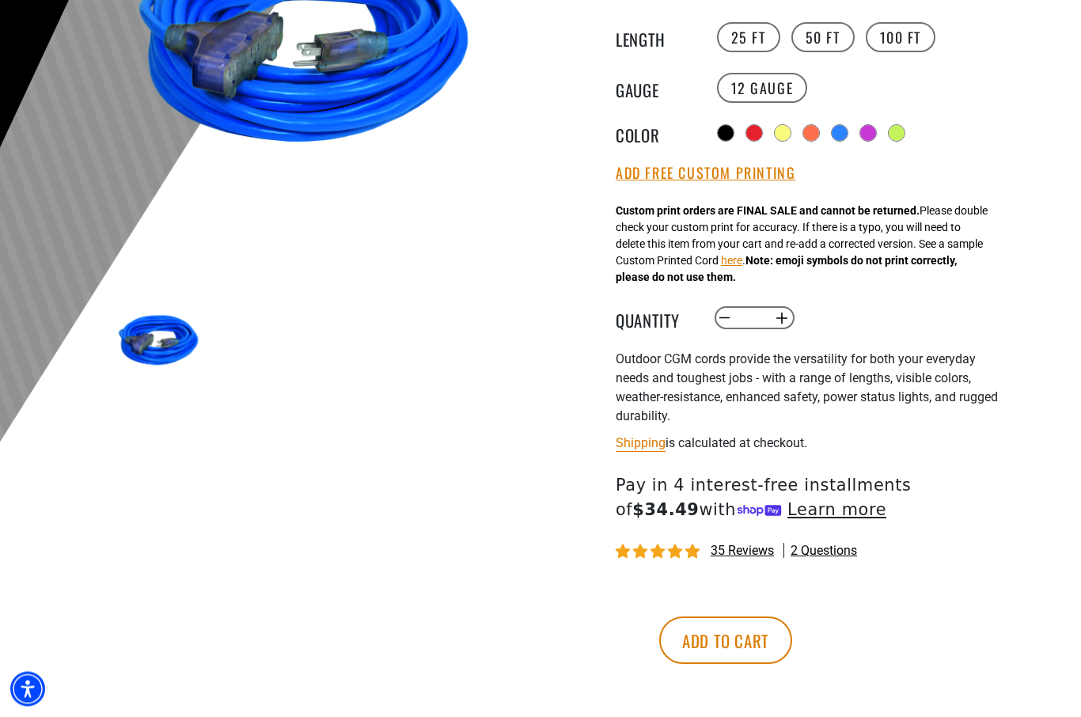
click at [792, 638] on button "Add to cart" at bounding box center [725, 640] width 133 height 47
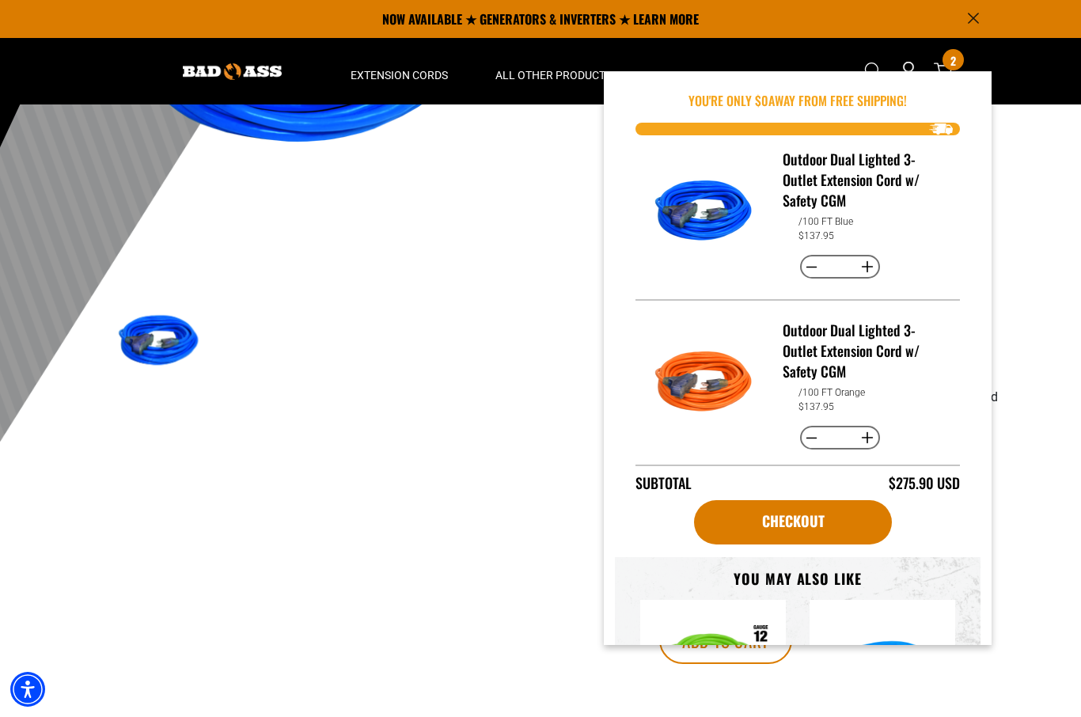
scroll to position [0, 0]
click at [836, 544] on link "Checkout" at bounding box center [793, 522] width 198 height 44
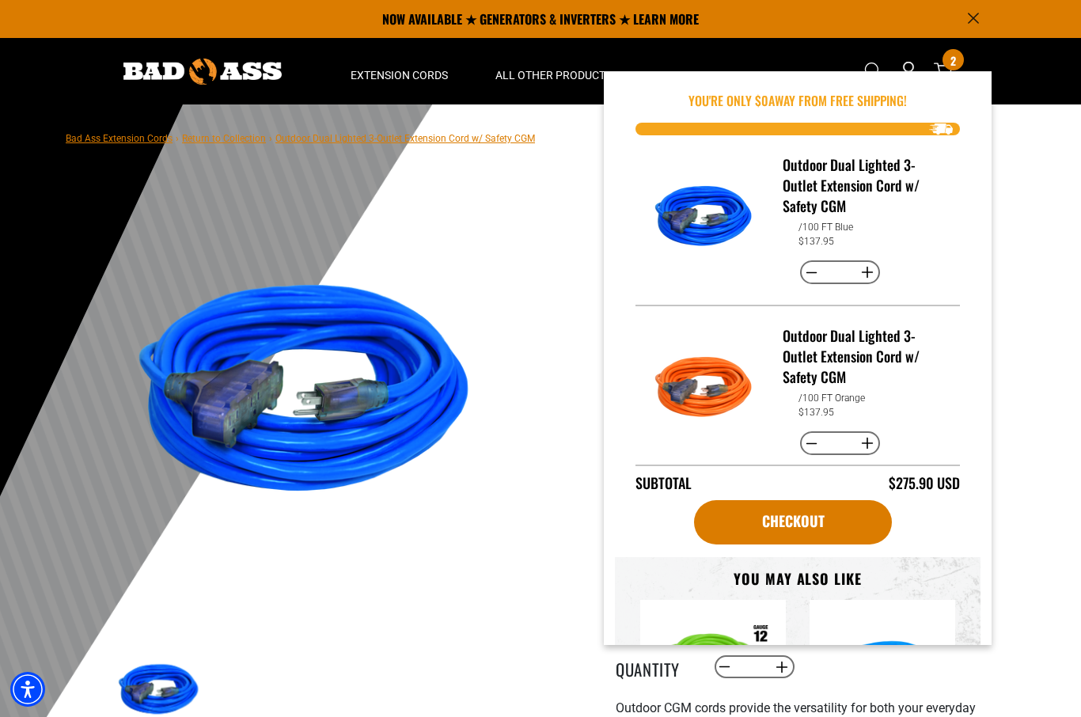
click at [511, 511] on main-product-gallery at bounding box center [303, 514] width 451 height 612
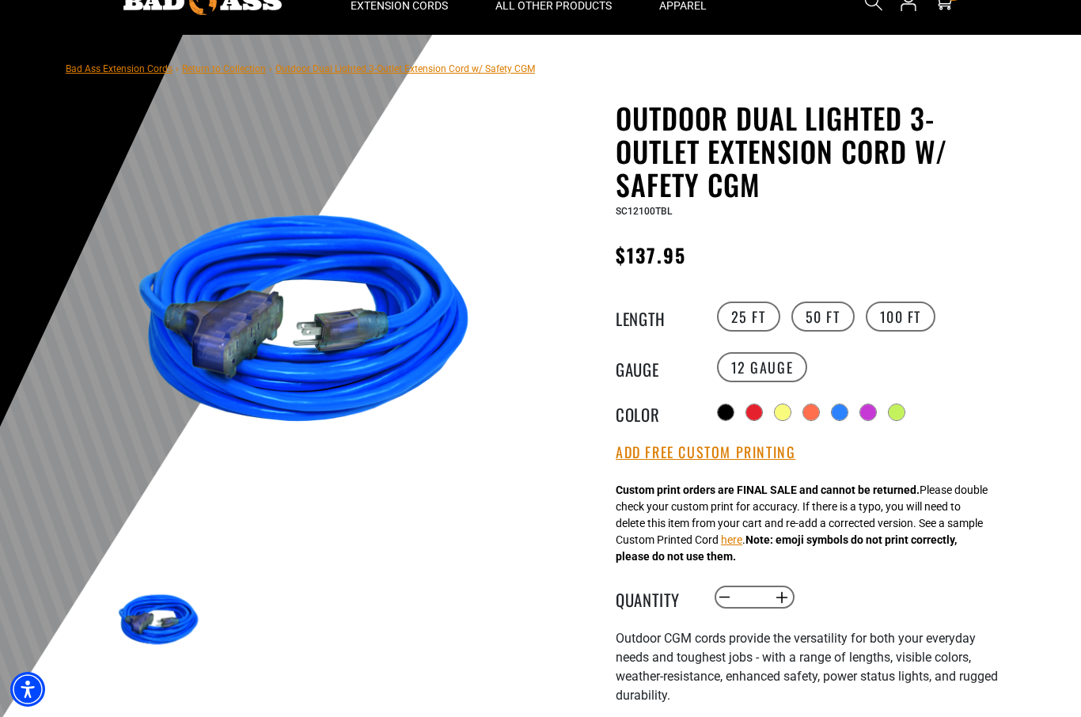
scroll to position [142, 0]
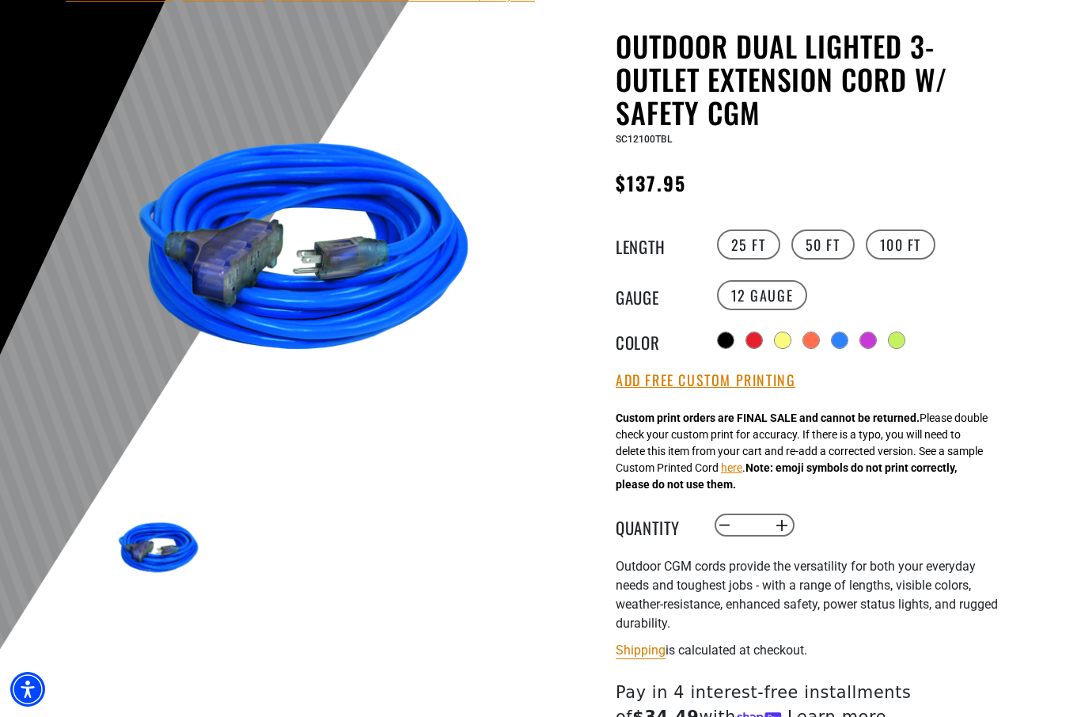
click at [752, 385] on button "Add Free Custom Printing" at bounding box center [706, 380] width 180 height 17
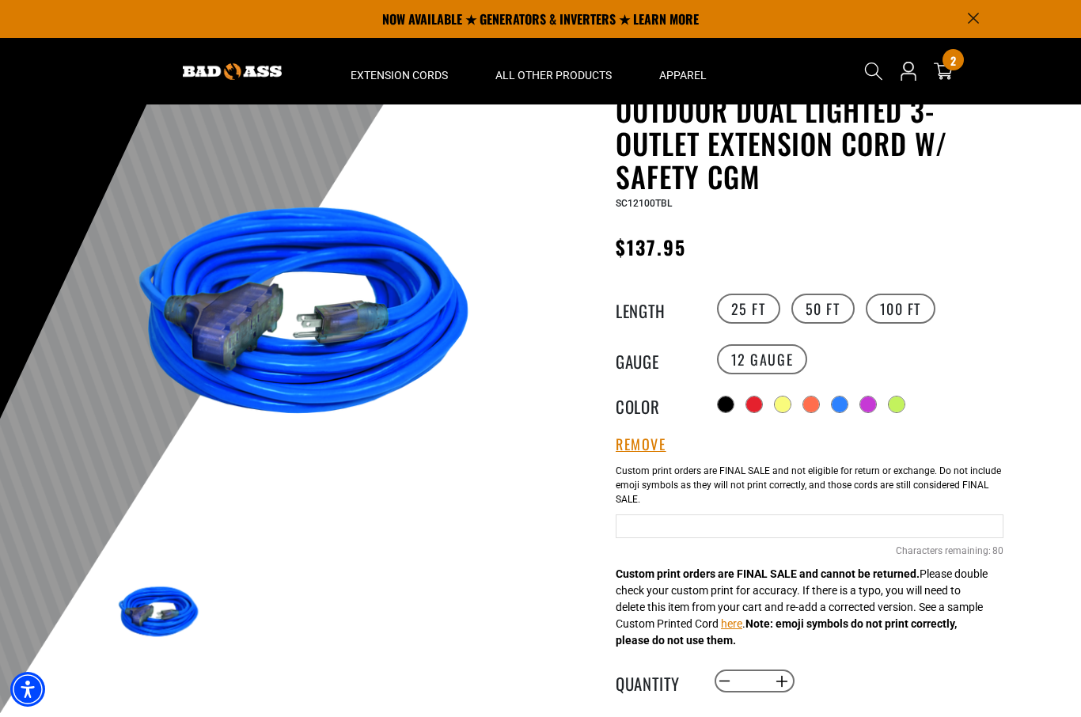
scroll to position [0, 0]
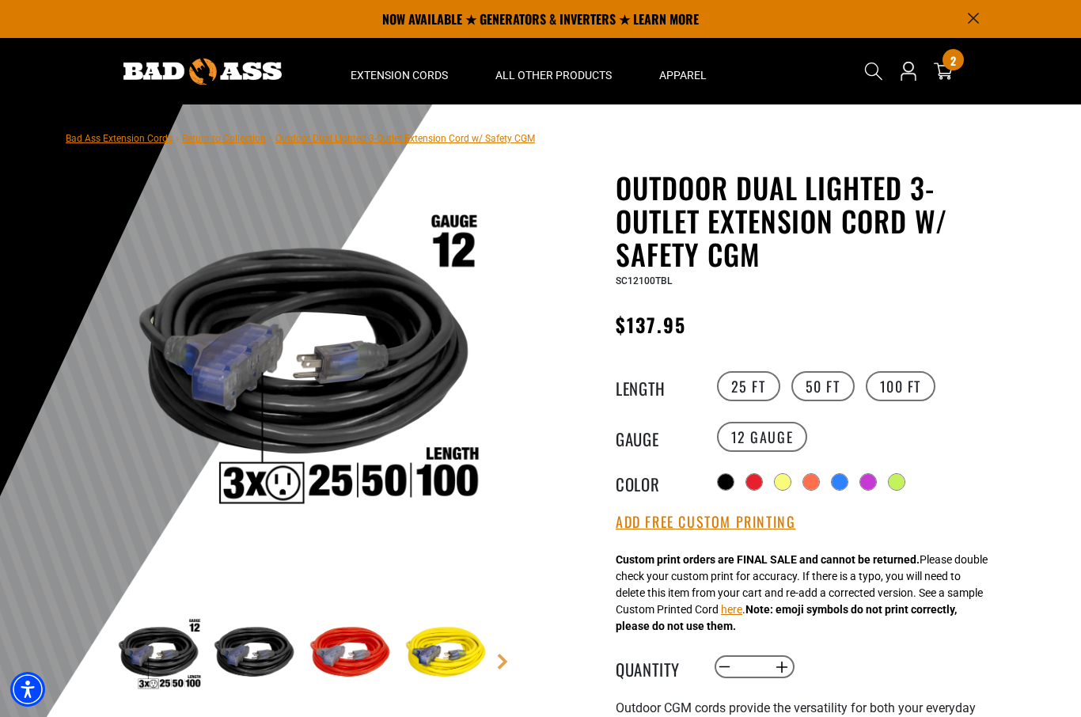
click at [125, 143] on link "Bad Ass Extension Cords" at bounding box center [119, 138] width 107 height 11
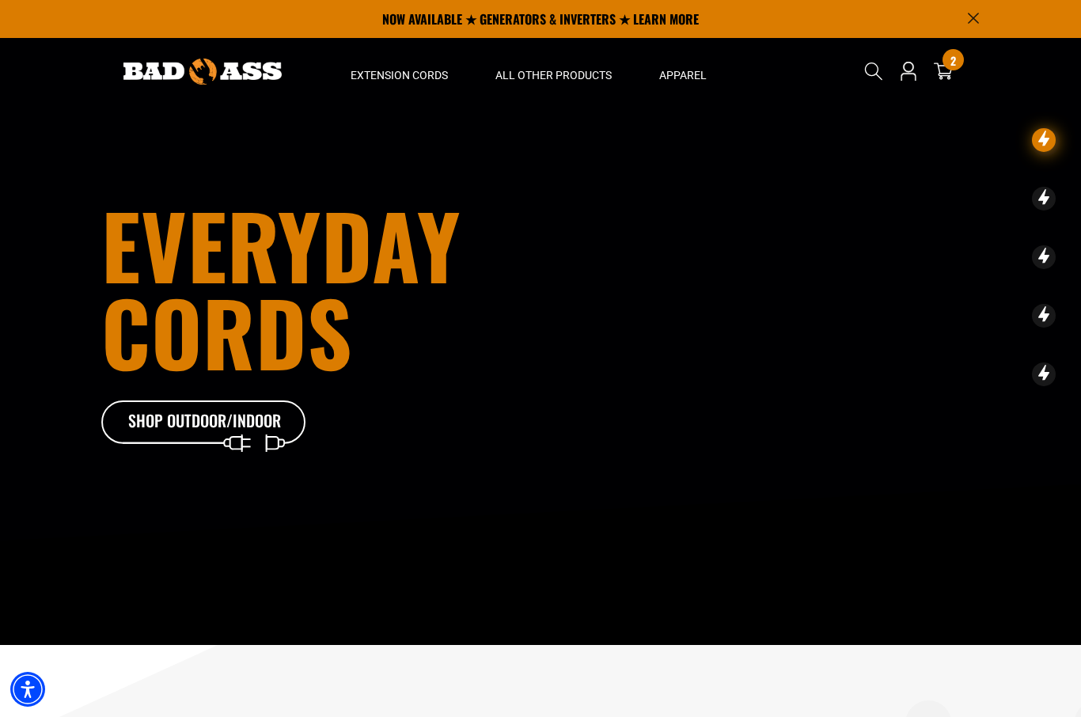
click at [405, 93] on div "All Extension Cords General Purpose Outdoor Indoor" at bounding box center [399, 271] width 145 height 372
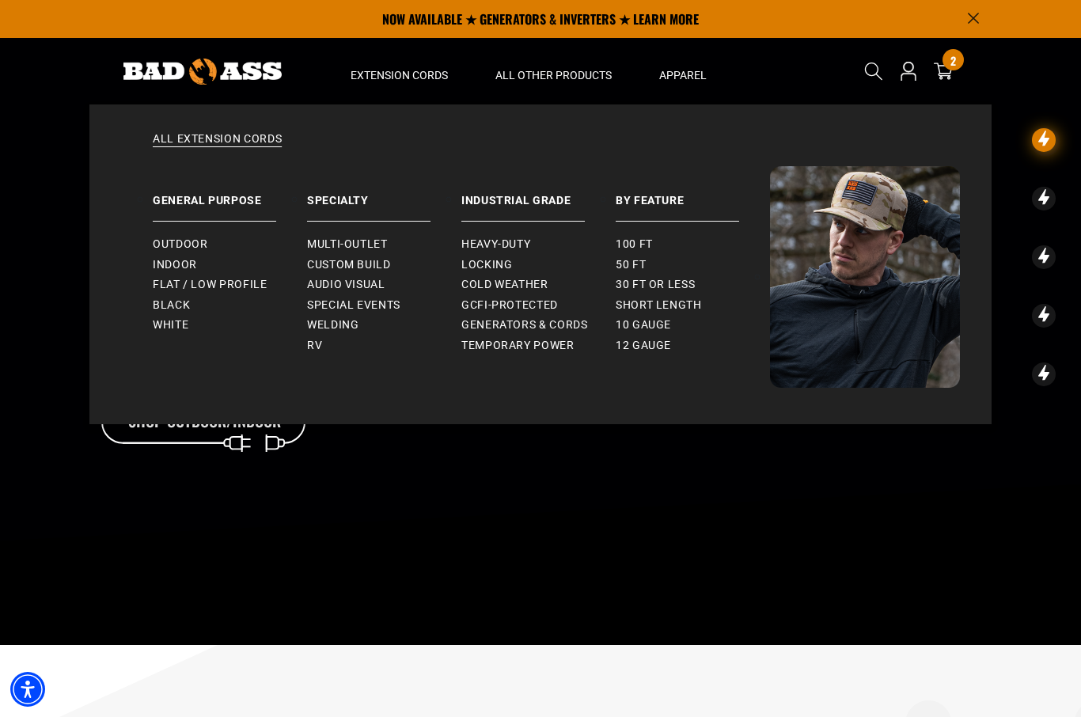
click at [190, 261] on span "Indoor" at bounding box center [175, 265] width 44 height 14
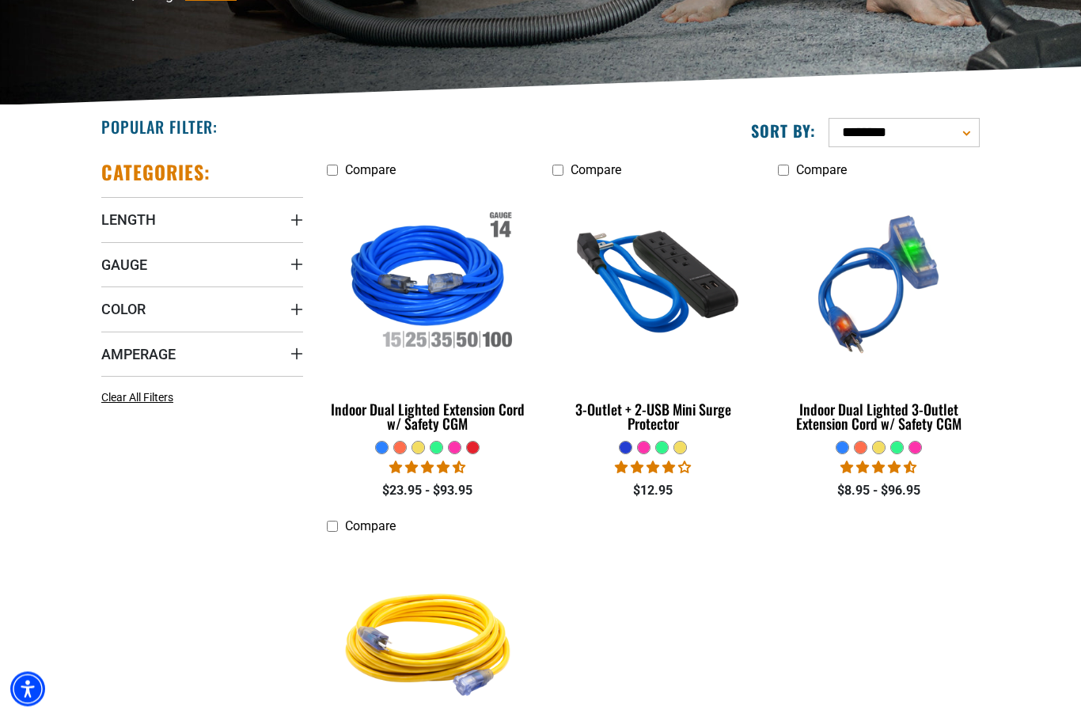
scroll to position [309, 0]
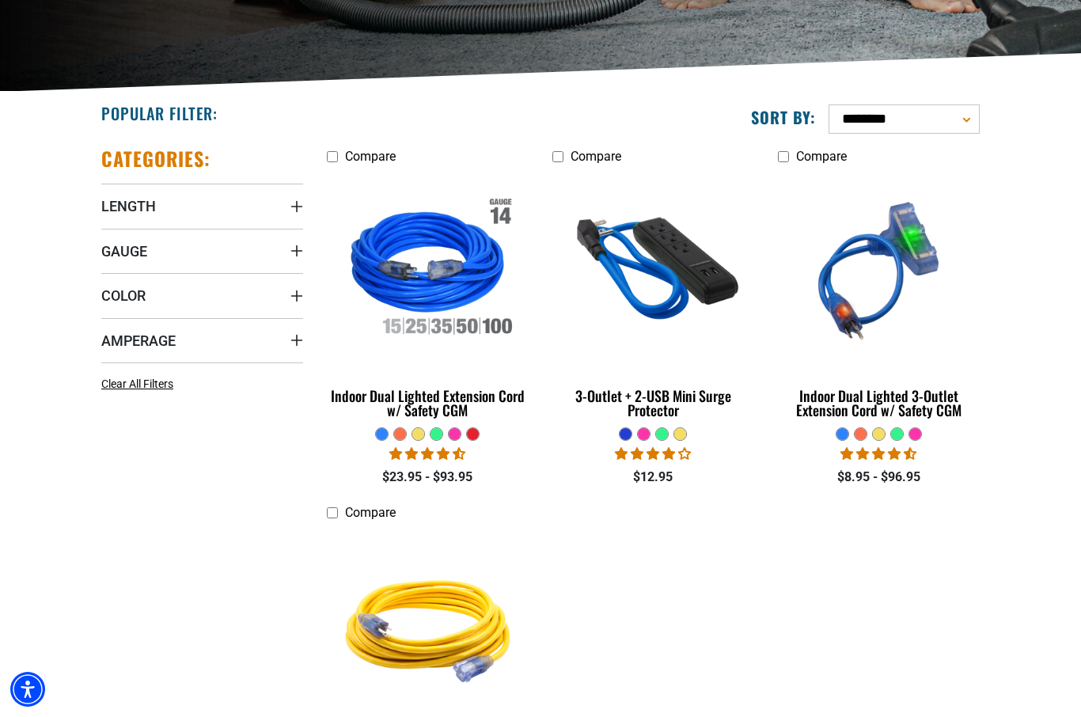
click at [455, 417] on div "Indoor Dual Lighted Extension Cord w/ Safety CGM" at bounding box center [428, 403] width 202 height 28
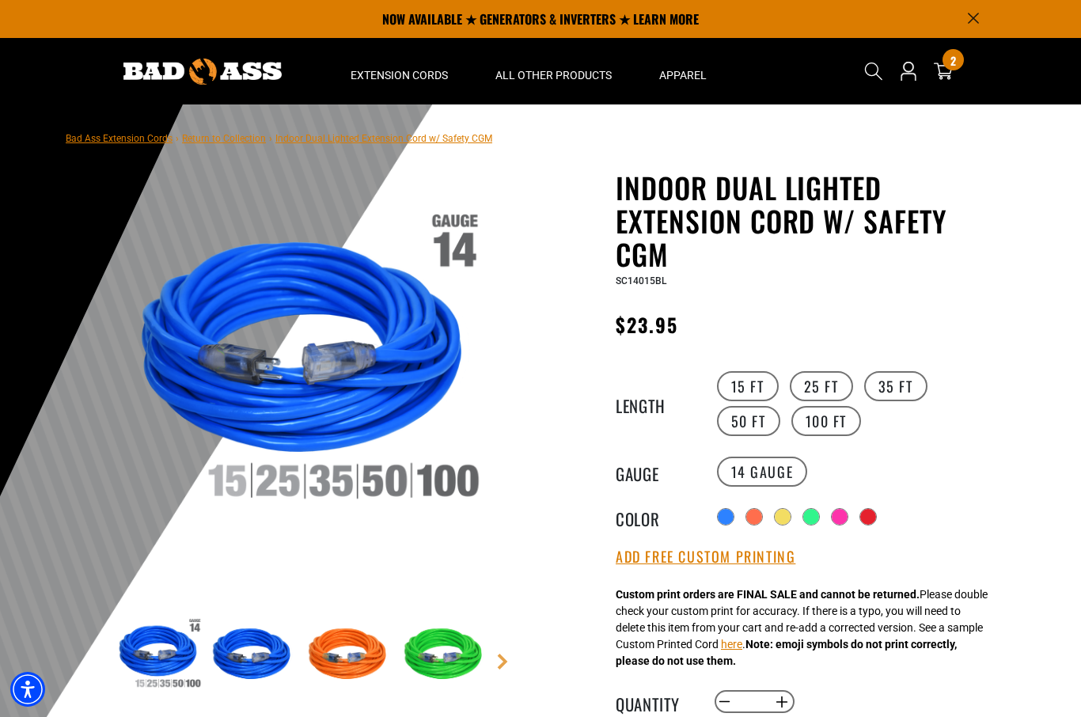
click at [814, 521] on div at bounding box center [811, 517] width 16 height 16
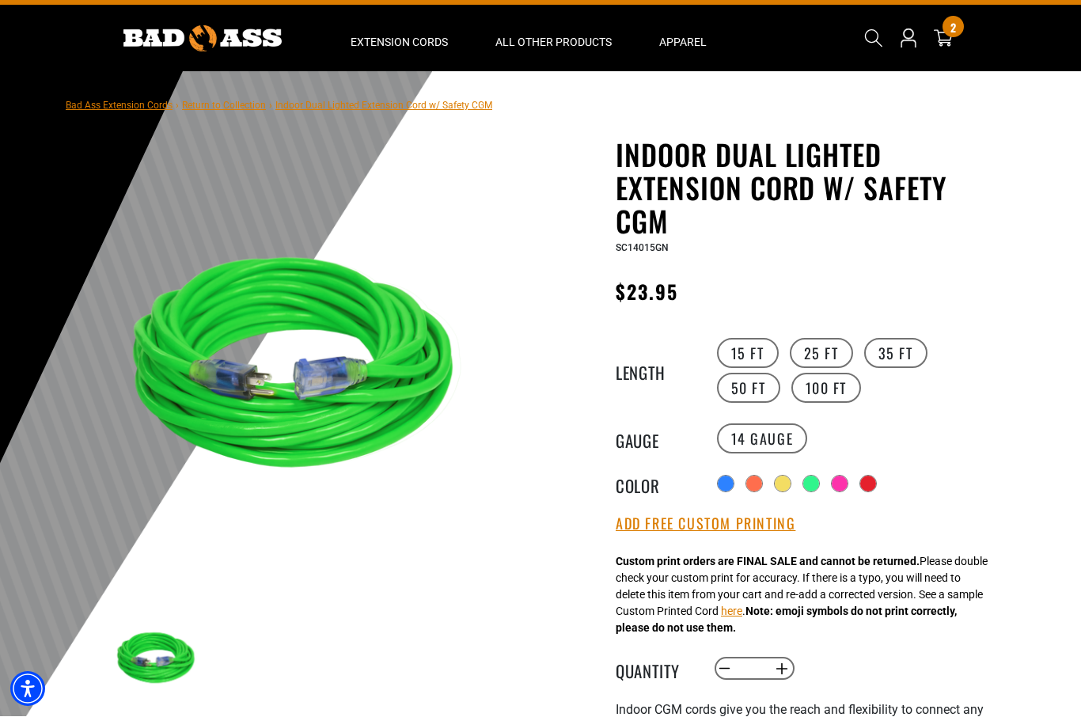
scroll to position [33, 0]
click at [748, 480] on div at bounding box center [754, 484] width 16 height 16
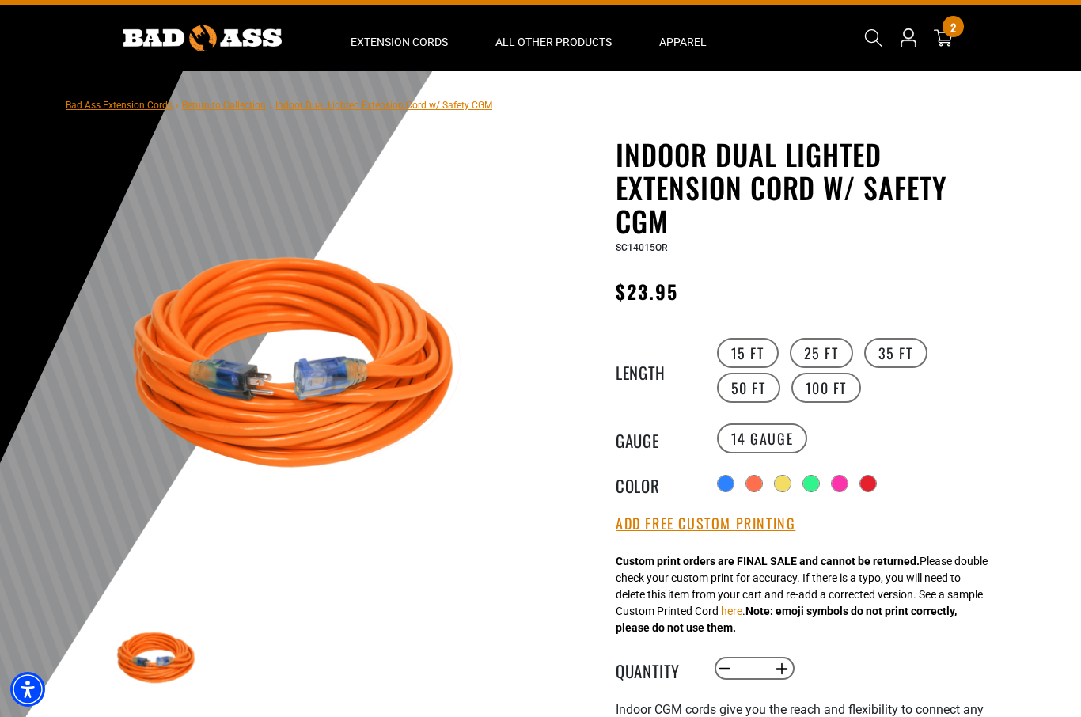
click at [723, 481] on div at bounding box center [726, 484] width 16 height 16
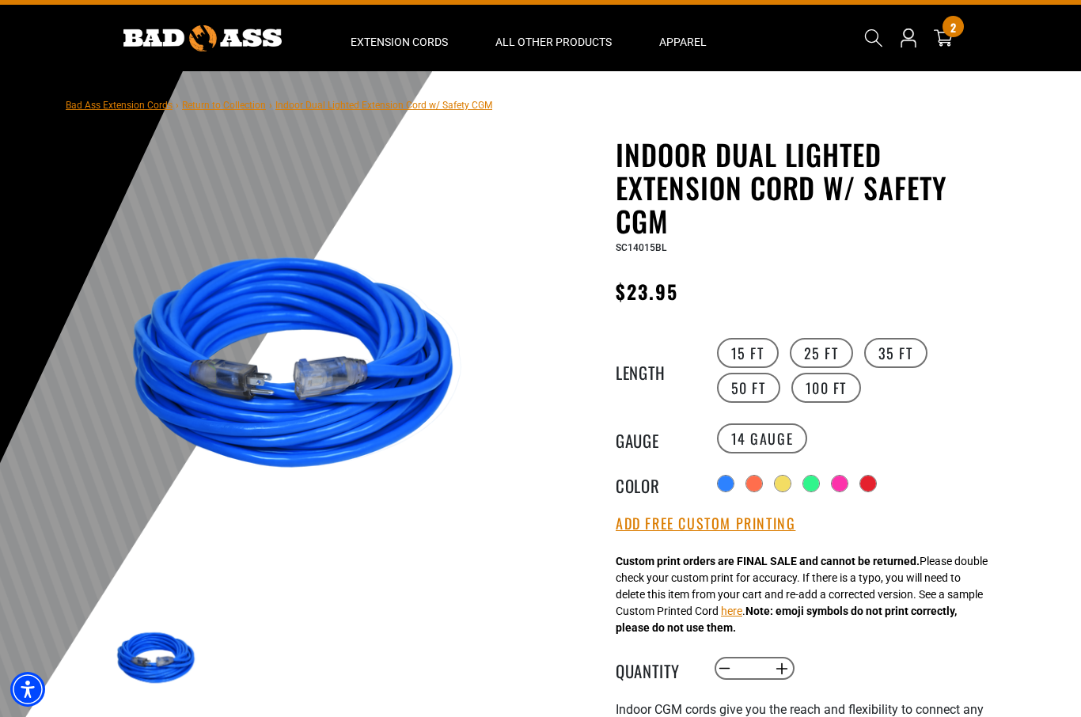
click at [843, 483] on div at bounding box center [840, 484] width 16 height 16
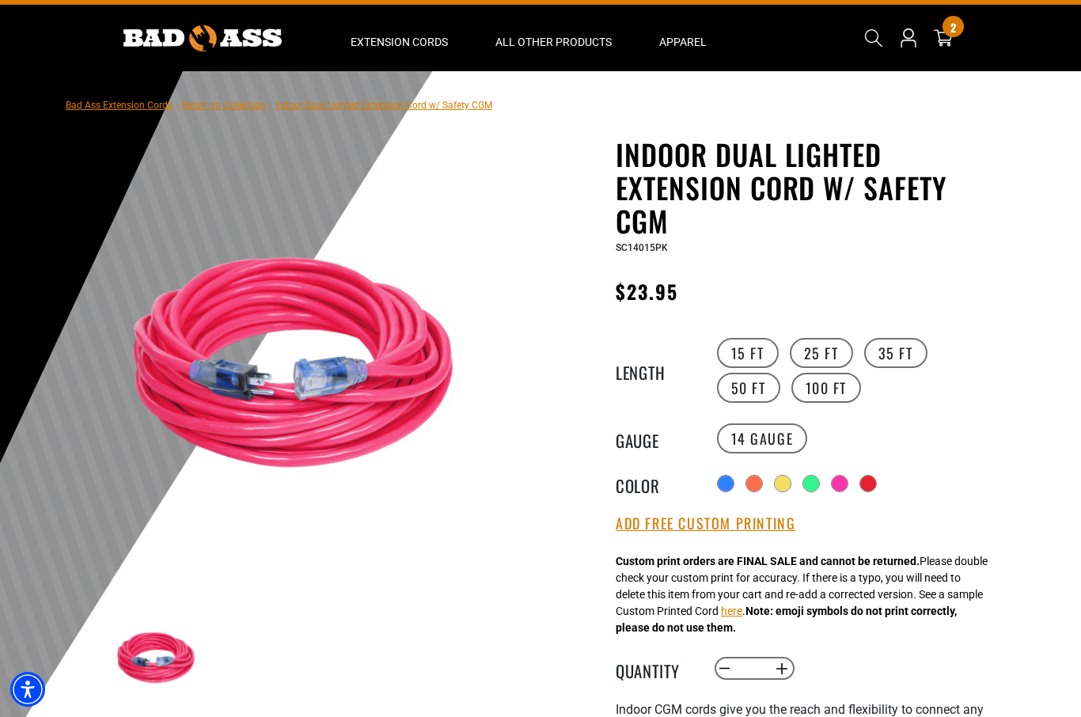
click at [870, 476] on div at bounding box center [868, 484] width 16 height 16
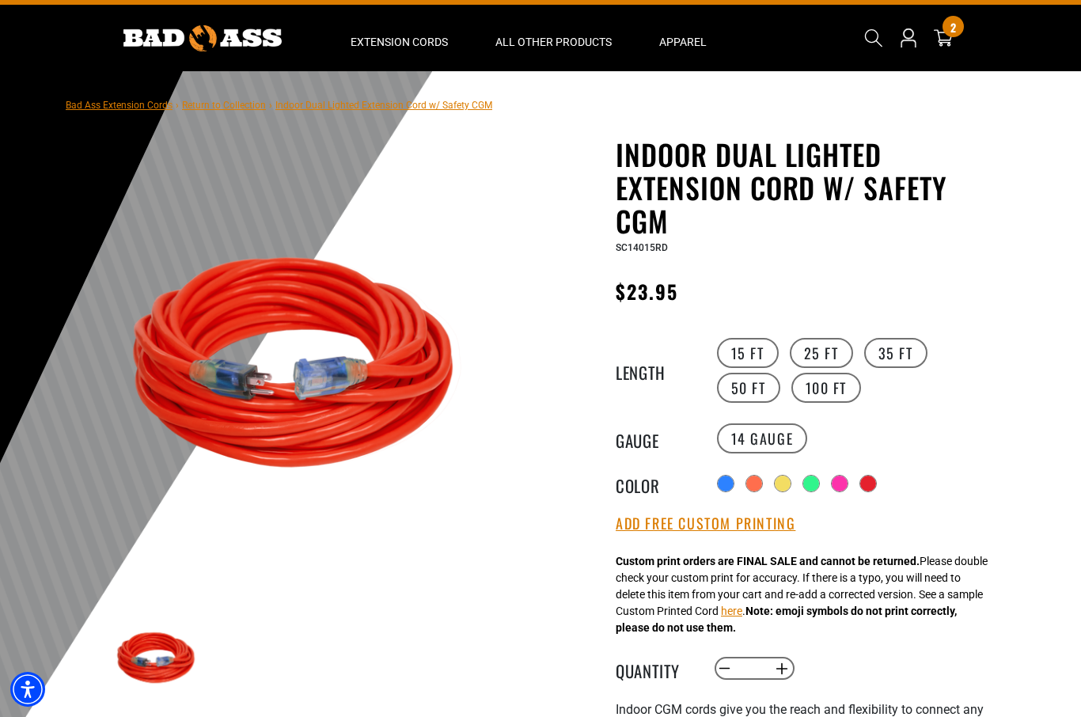
click at [750, 480] on div at bounding box center [754, 484] width 16 height 16
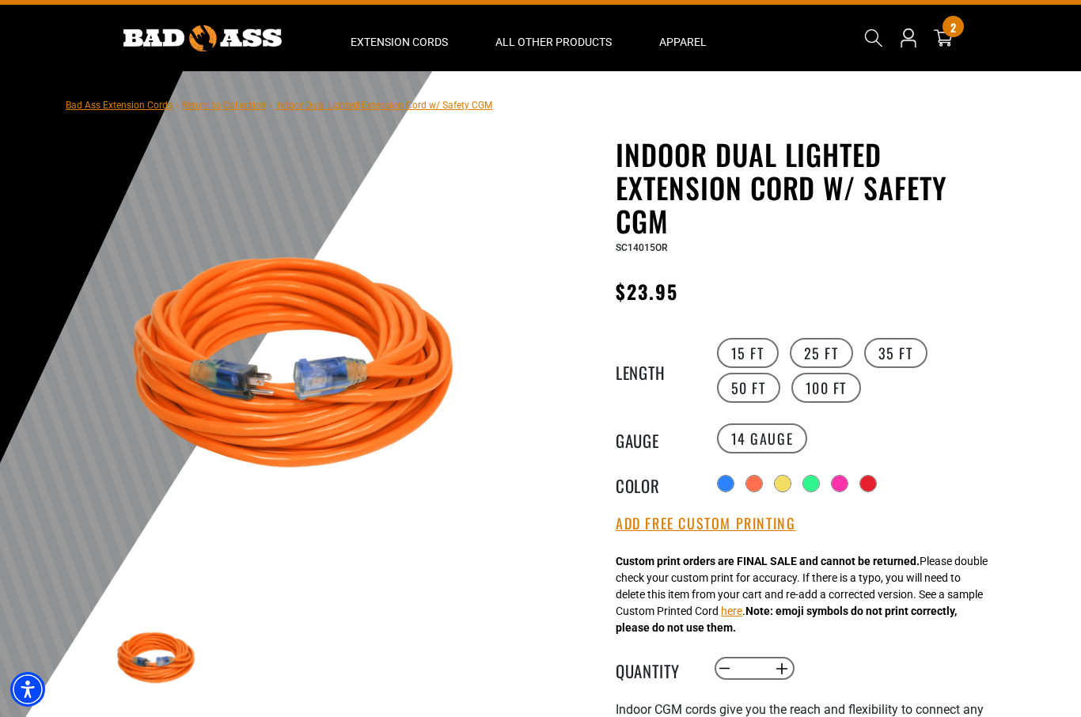
click at [729, 480] on div at bounding box center [726, 484] width 16 height 16
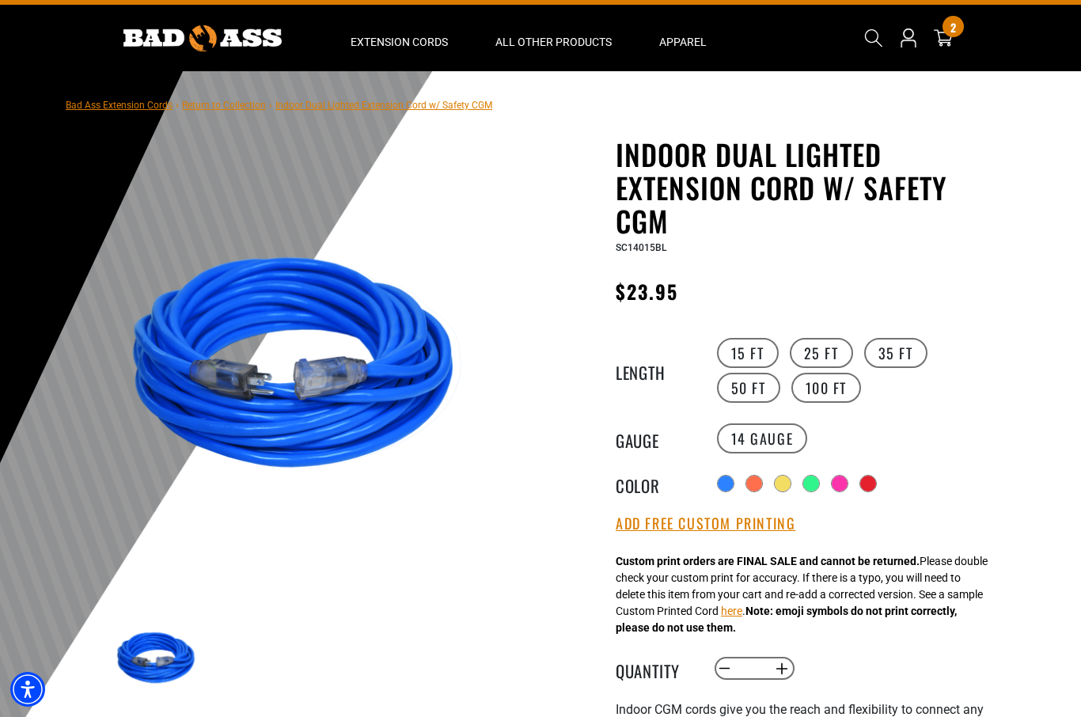
click at [809, 483] on div at bounding box center [811, 484] width 16 height 16
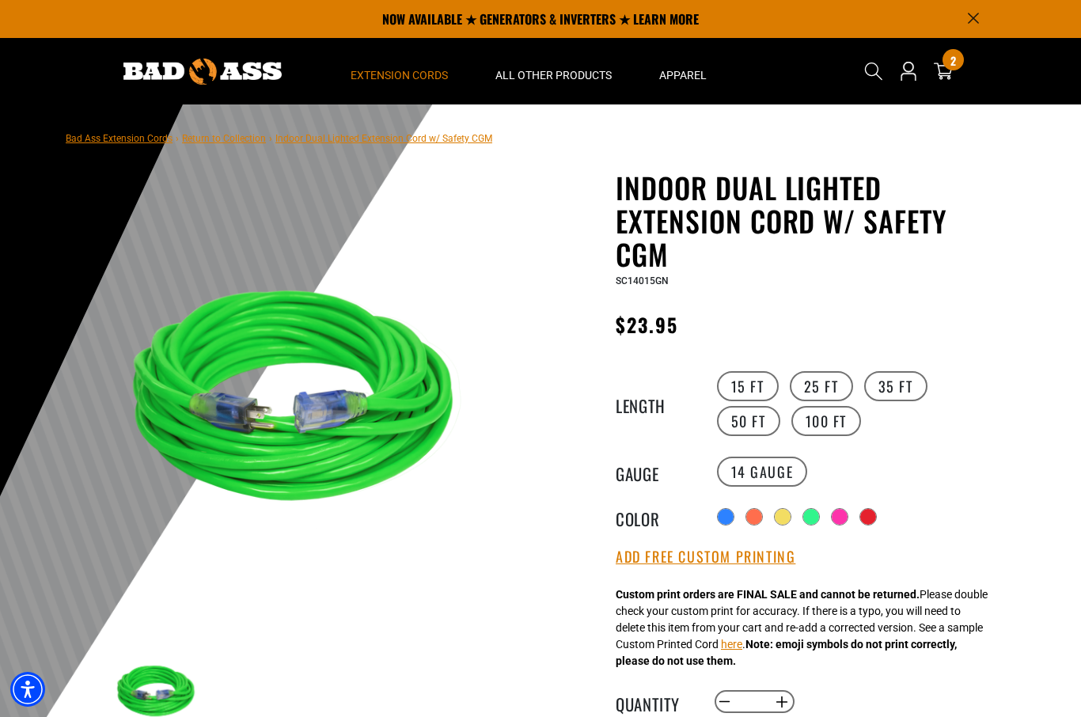
click at [383, 74] on span "Extension Cords" at bounding box center [399, 75] width 97 height 14
click at [401, 81] on span "Extension Cords" at bounding box center [399, 75] width 97 height 14
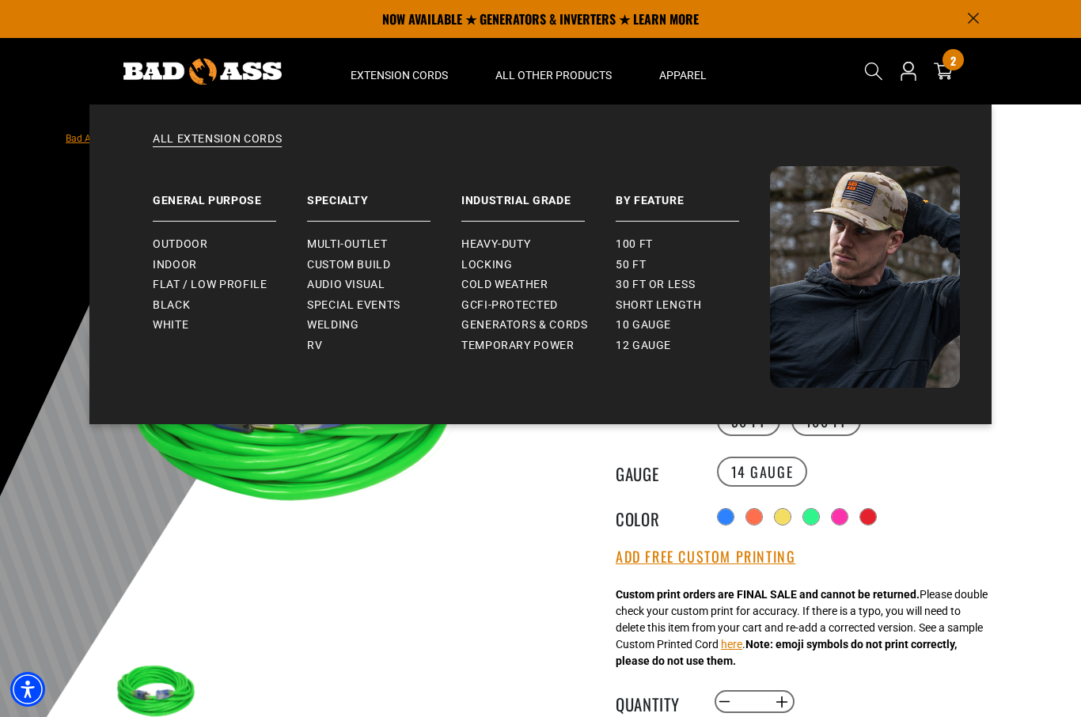
click at [187, 265] on span "Indoor" at bounding box center [175, 265] width 44 height 14
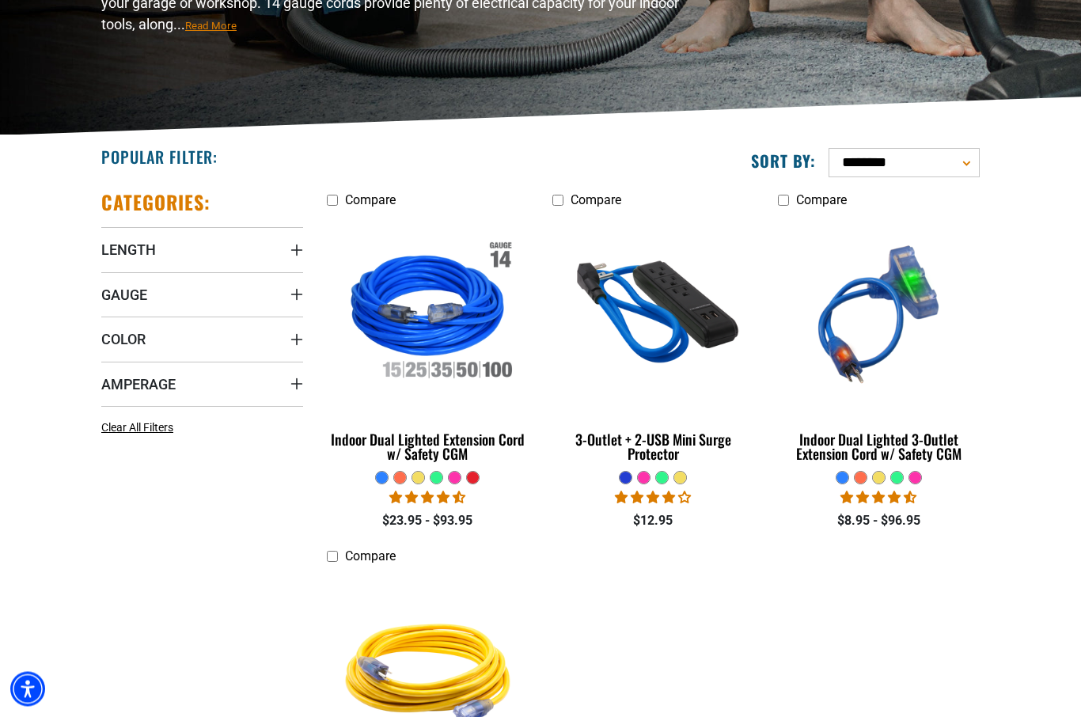
scroll to position [266, 0]
click at [933, 464] on link "Indoor Dual Lighted 3-Outlet Extension Cord w/ Safety CGM" at bounding box center [879, 342] width 202 height 255
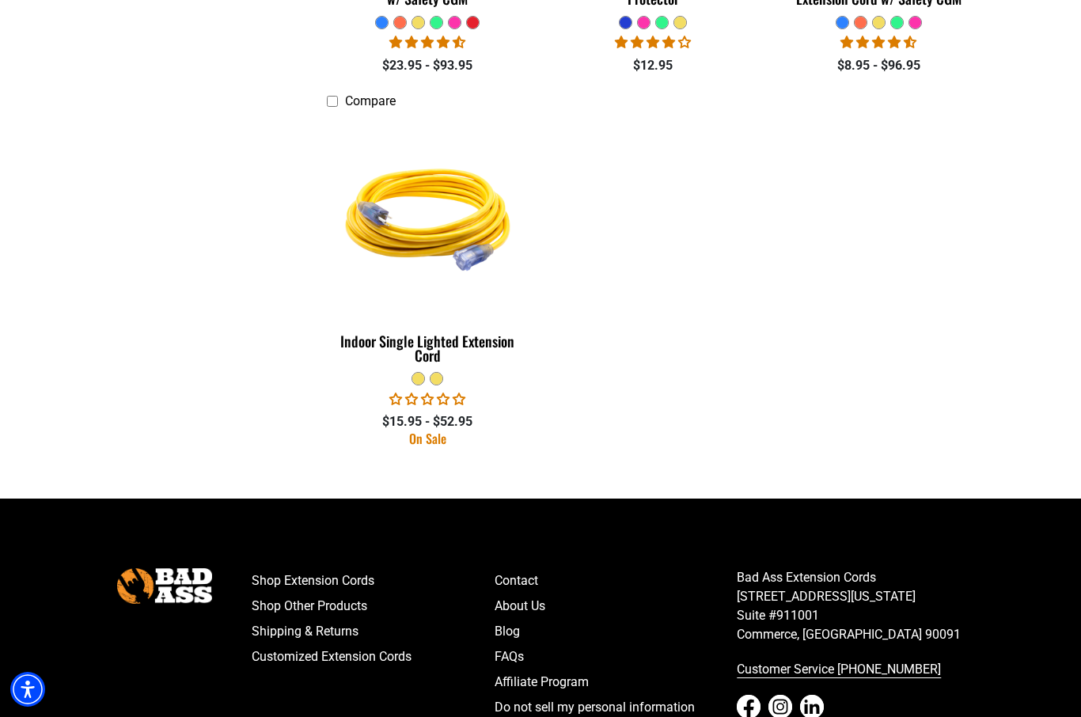
scroll to position [727, 0]
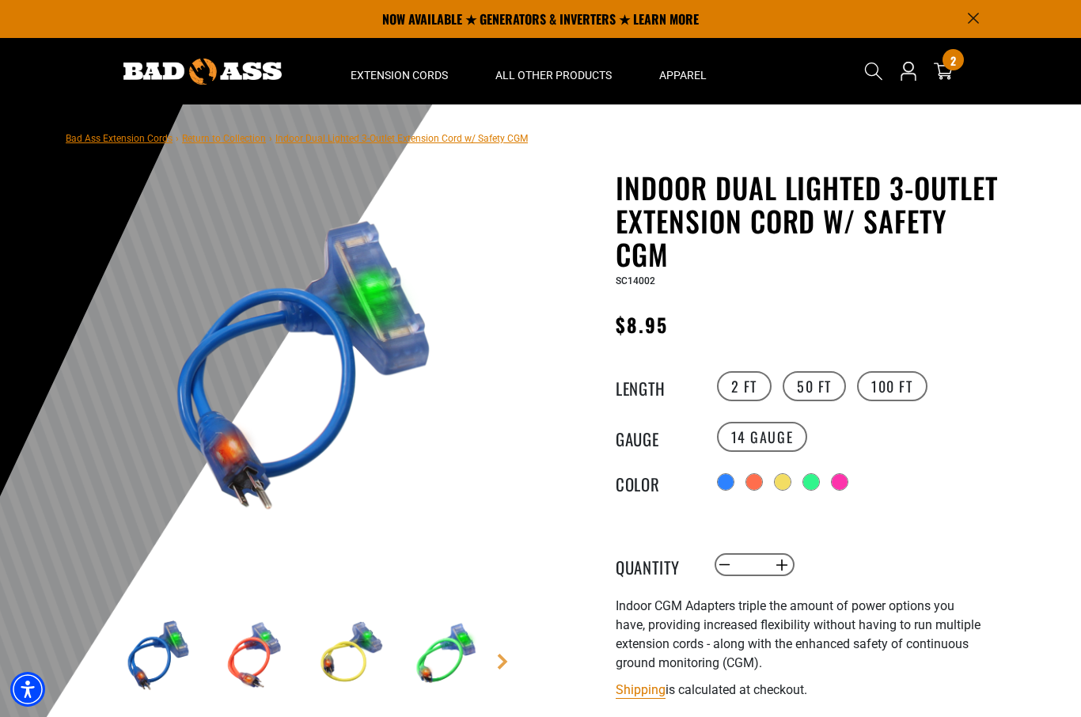
click at [915, 387] on label "100 FT" at bounding box center [892, 386] width 70 height 30
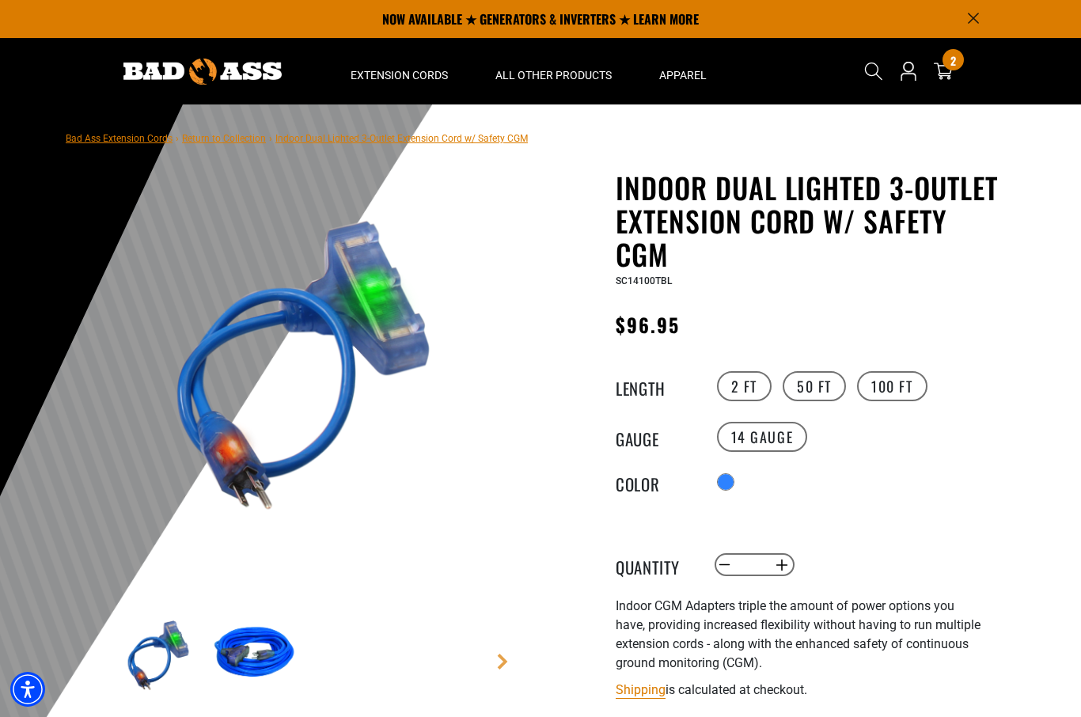
click at [826, 392] on label "50 FT" at bounding box center [814, 386] width 63 height 30
click at [752, 389] on label "2 FT" at bounding box center [744, 386] width 55 height 30
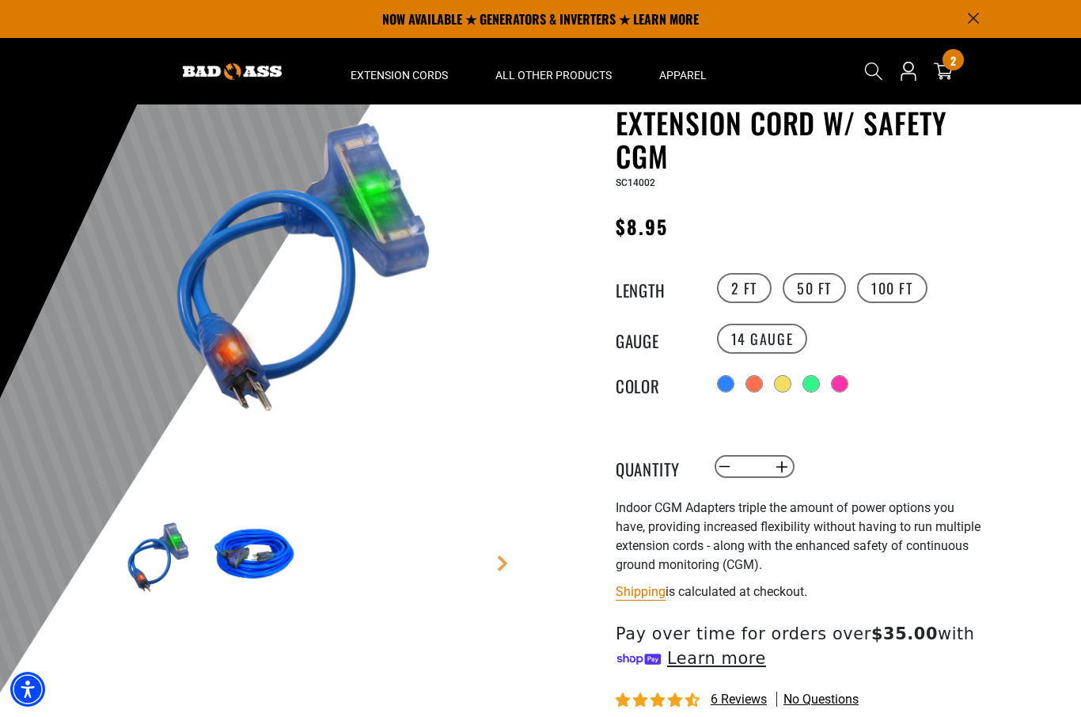
scroll to position [97, 0]
click at [761, 383] on div at bounding box center [754, 385] width 16 height 16
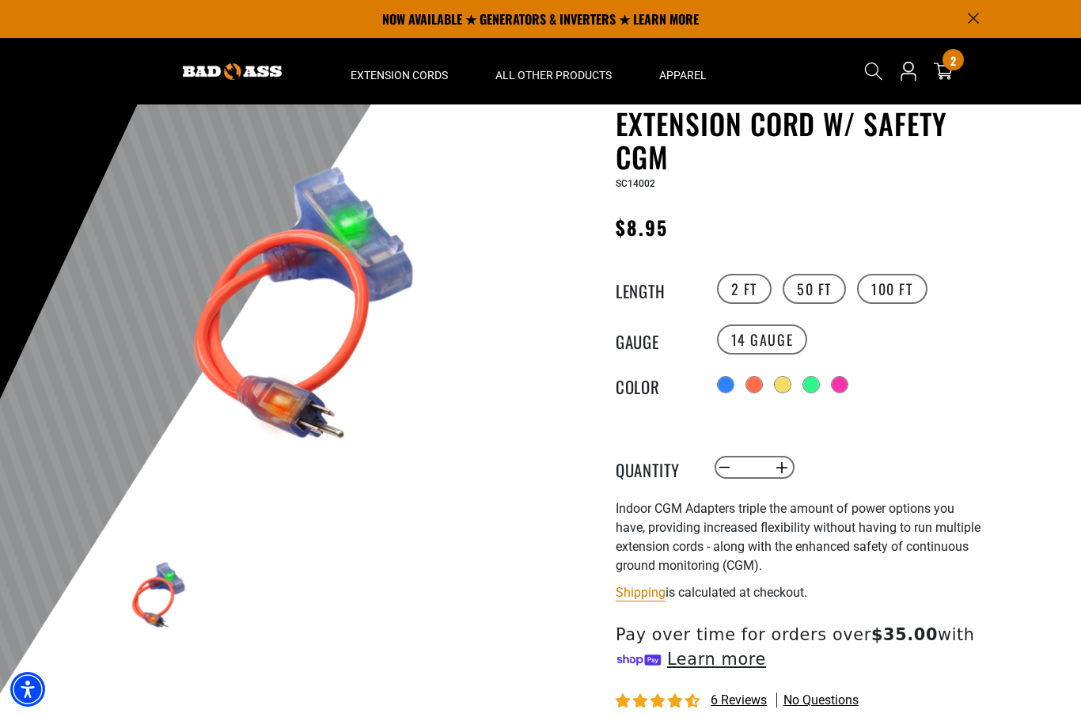
click at [787, 391] on div at bounding box center [782, 384] width 17 height 17
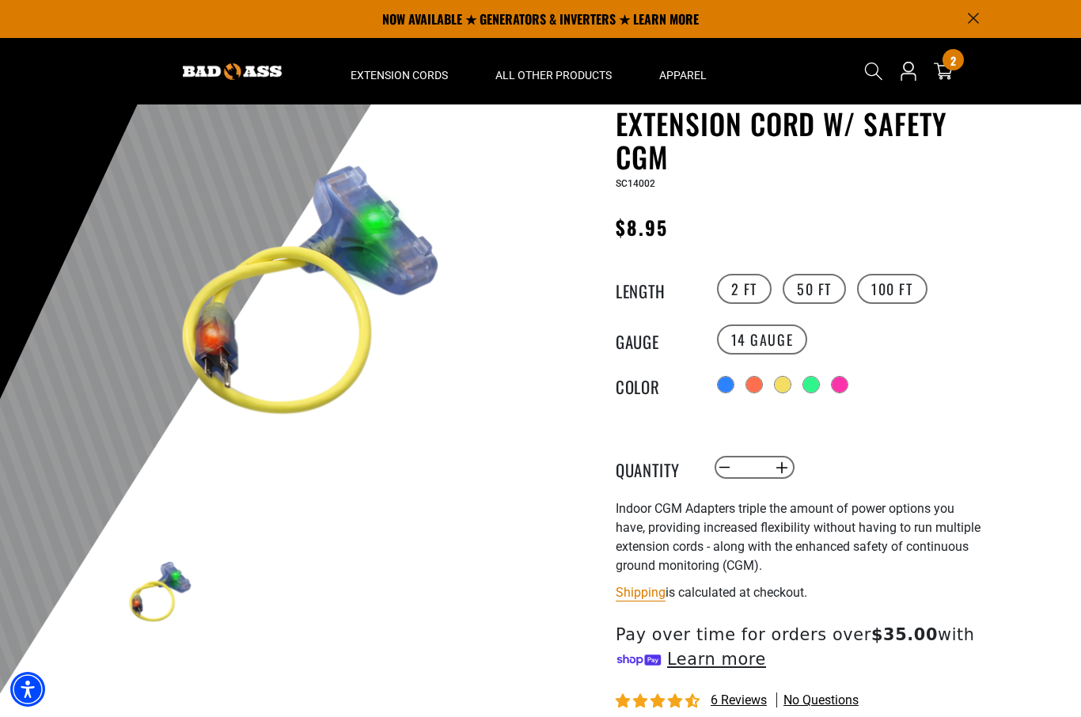
click at [843, 382] on div at bounding box center [840, 385] width 16 height 16
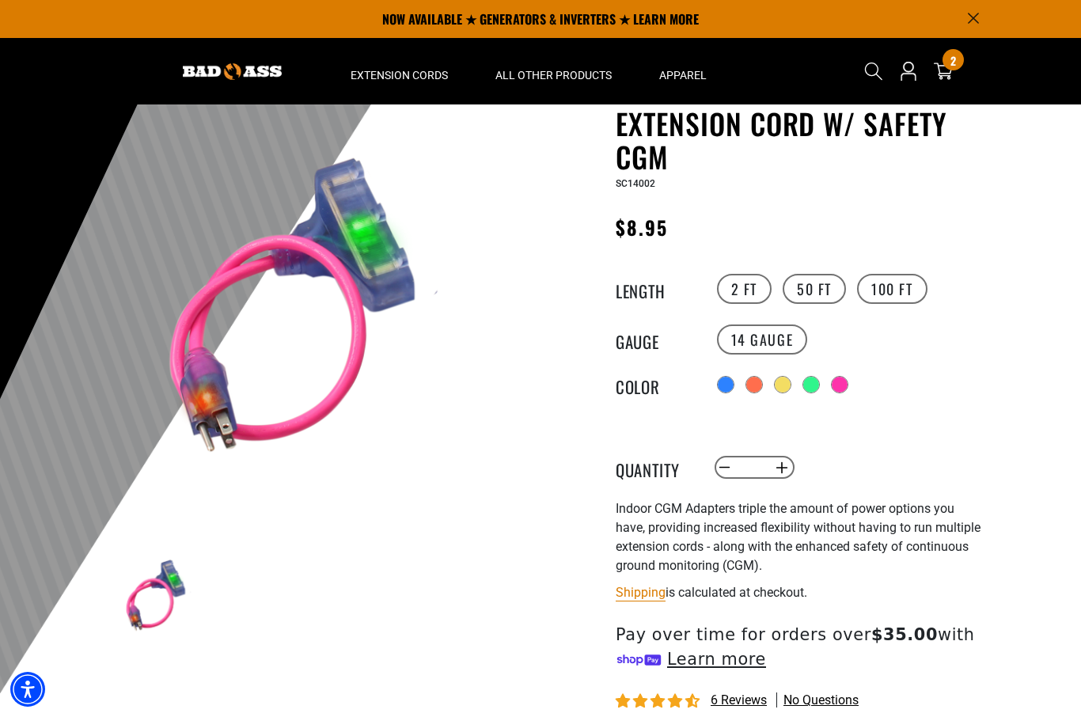
click at [807, 387] on div at bounding box center [811, 385] width 16 height 16
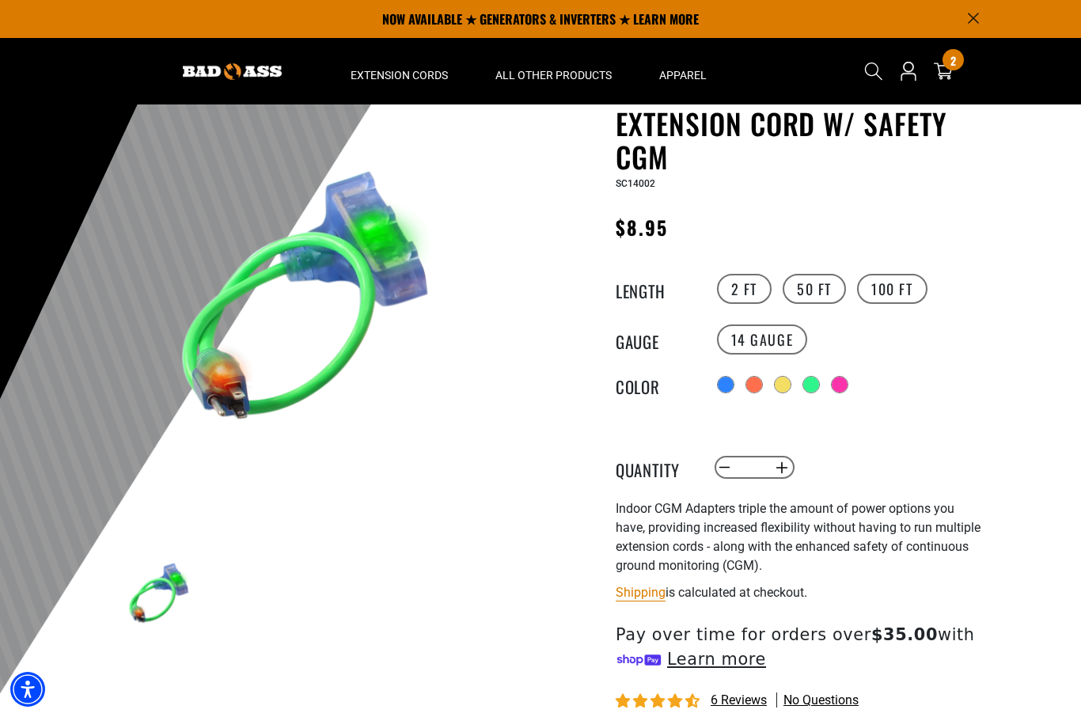
click at [721, 385] on div at bounding box center [726, 385] width 16 height 16
